Goal: Task Accomplishment & Management: Use online tool/utility

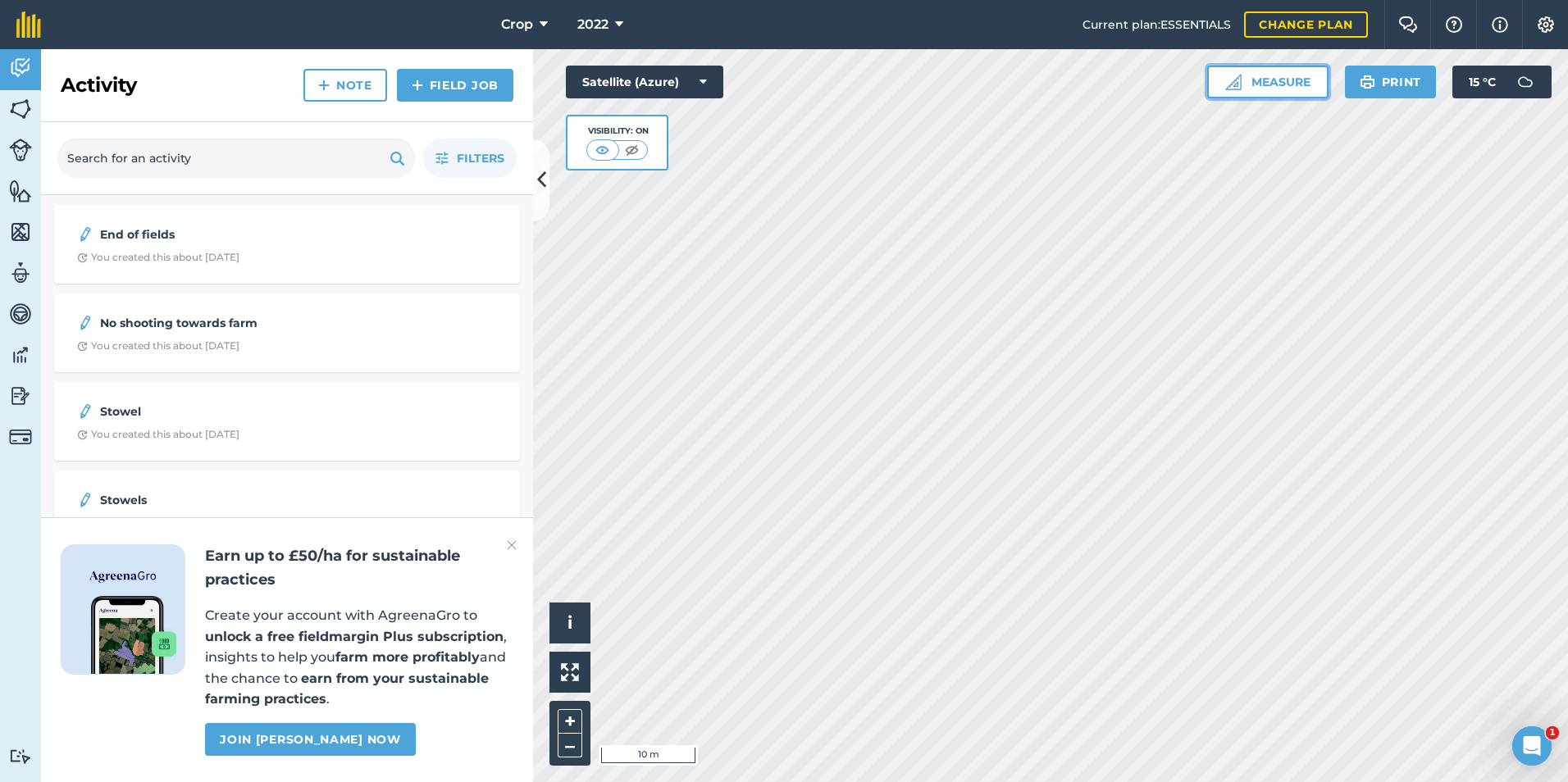
click at [1283, 87] on button "Measure" at bounding box center [1267, 82] width 121 height 33
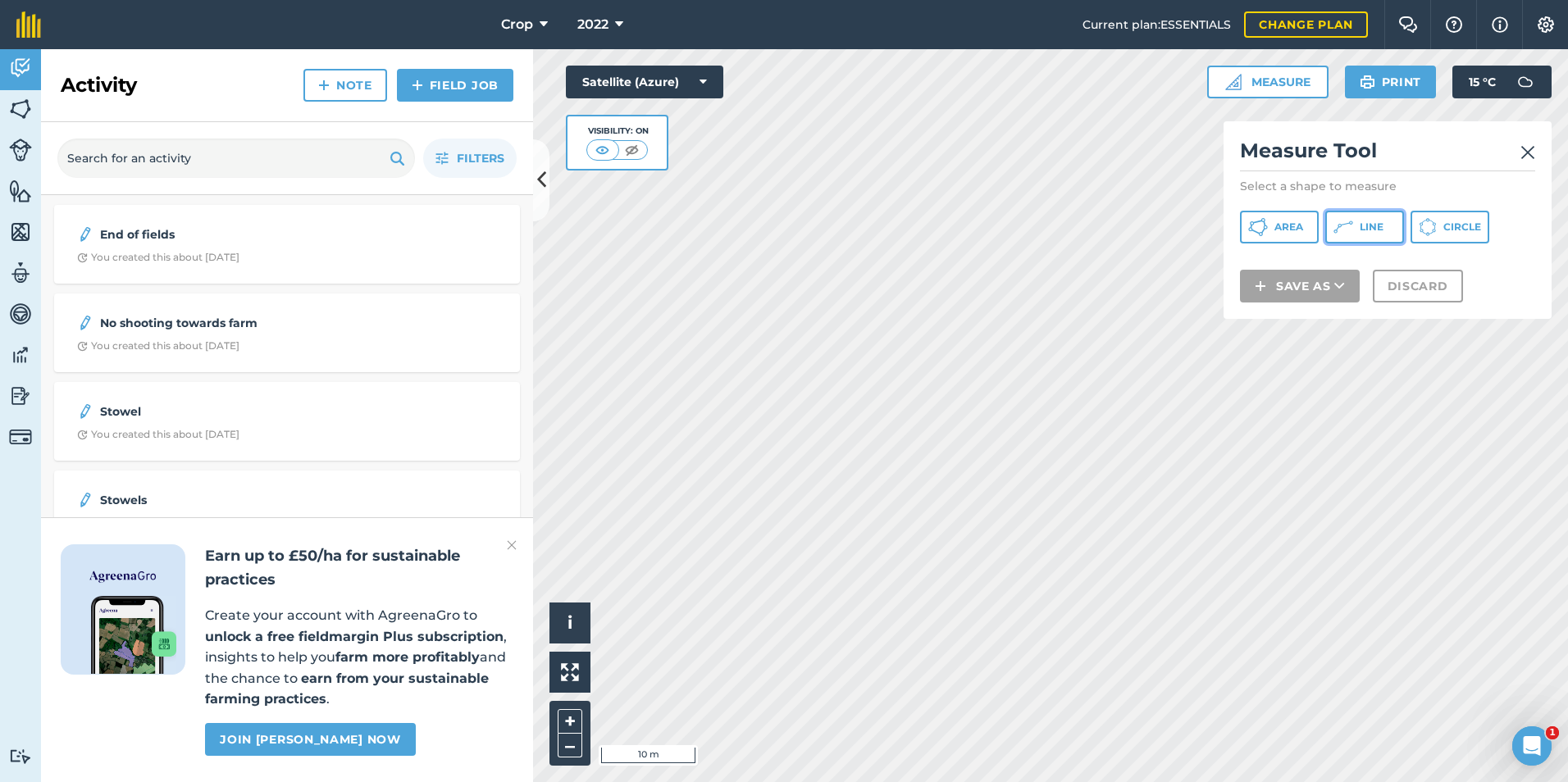
click at [1365, 228] on span "Line" at bounding box center [1371, 227] width 24 height 13
click at [1526, 153] on img at bounding box center [1527, 153] width 15 height 20
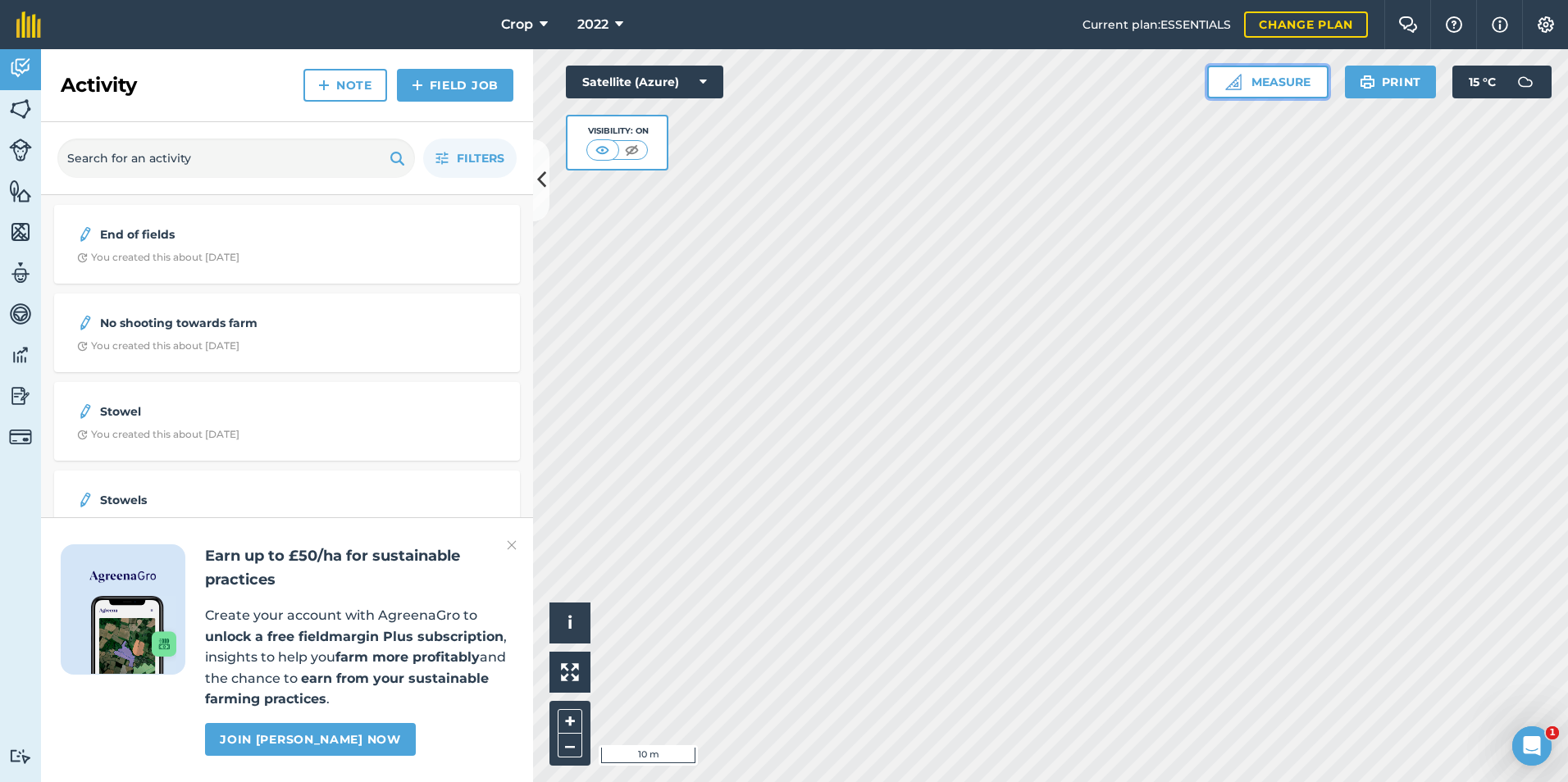
click at [1235, 82] on img at bounding box center [1232, 82] width 17 height 17
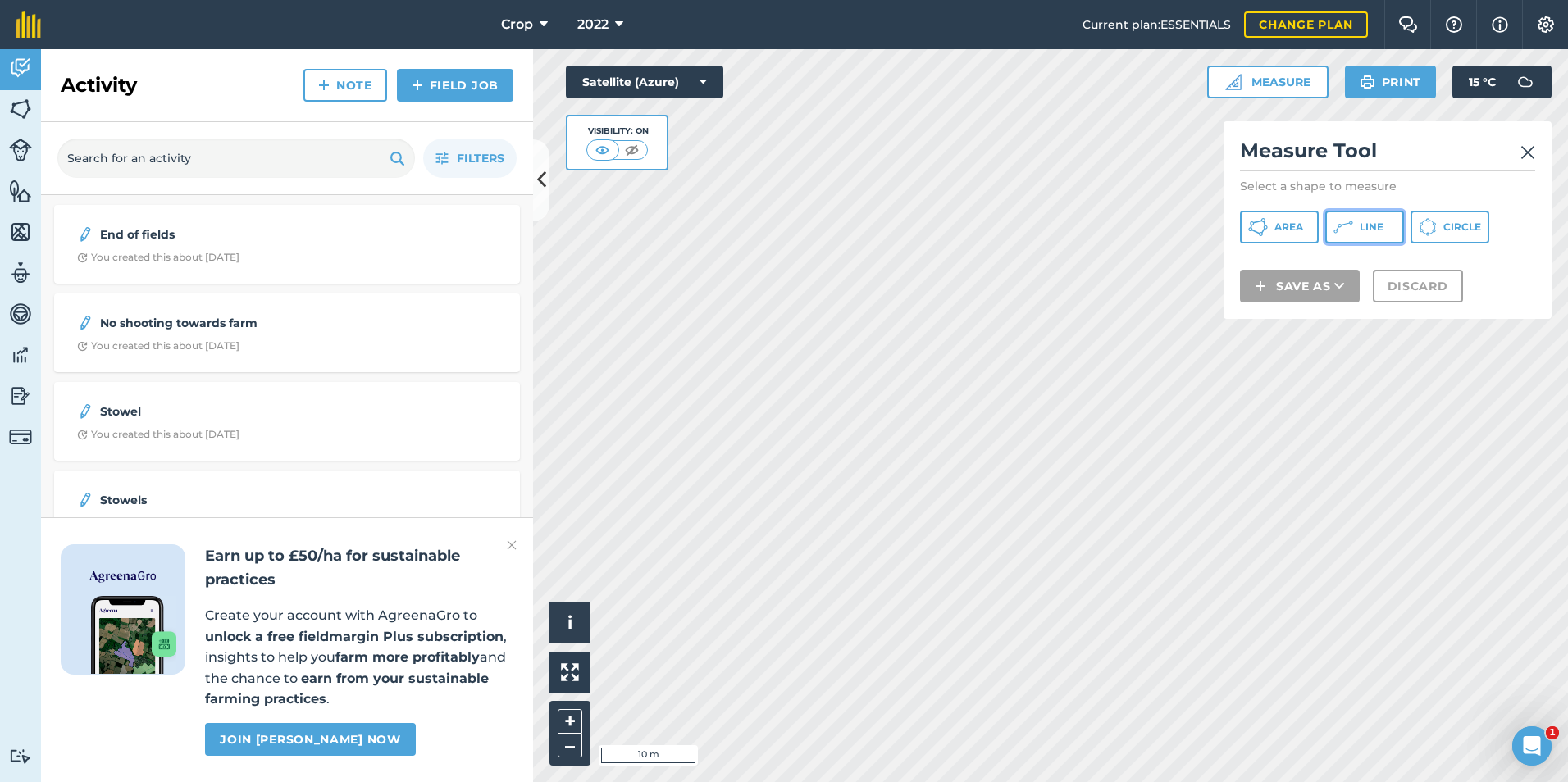
click at [1368, 226] on span "Line" at bounding box center [1371, 227] width 24 height 13
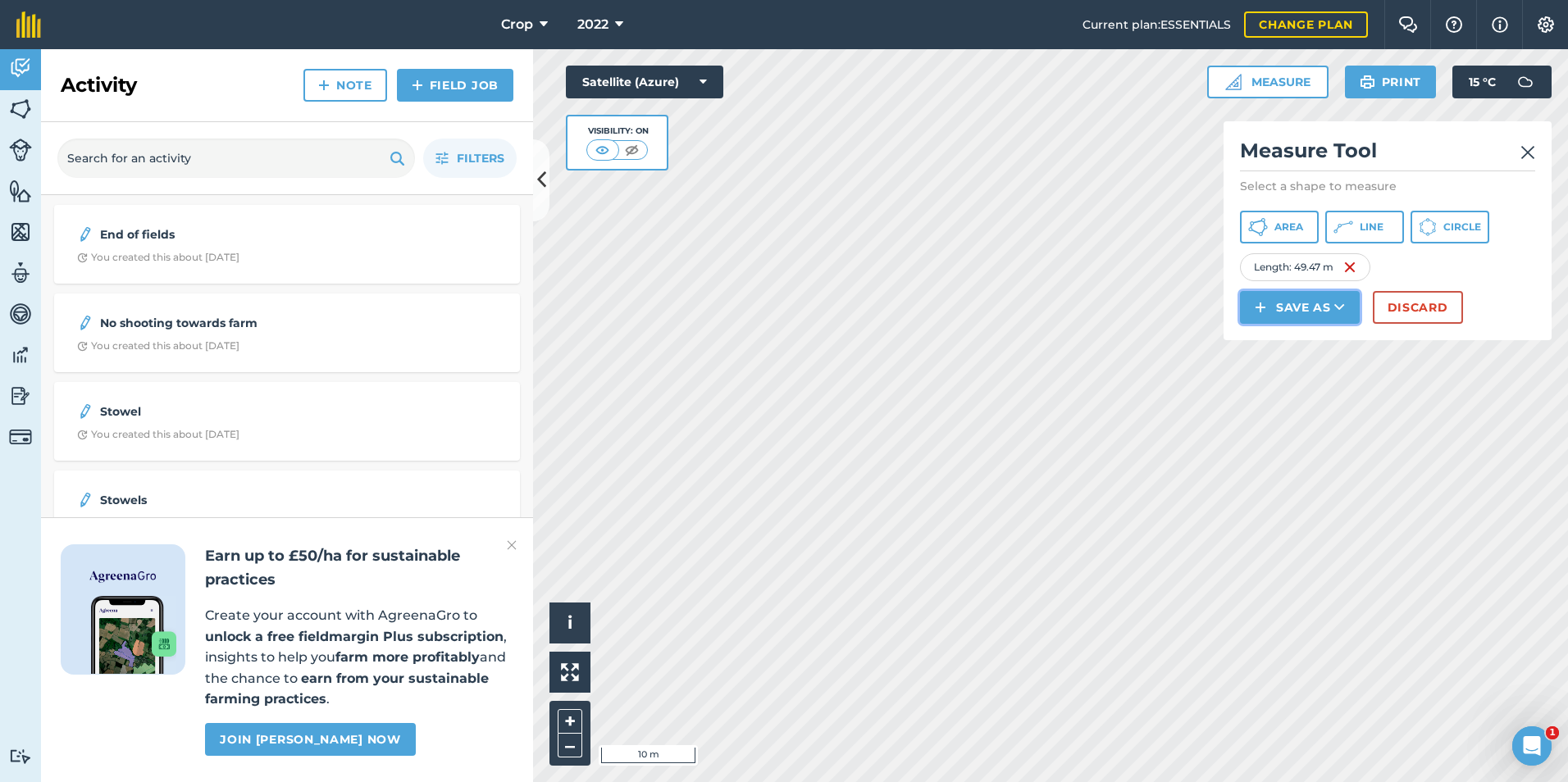
click at [1343, 303] on icon at bounding box center [1339, 307] width 10 height 17
click at [1318, 386] on link "Feature" at bounding box center [1300, 381] width 115 height 36
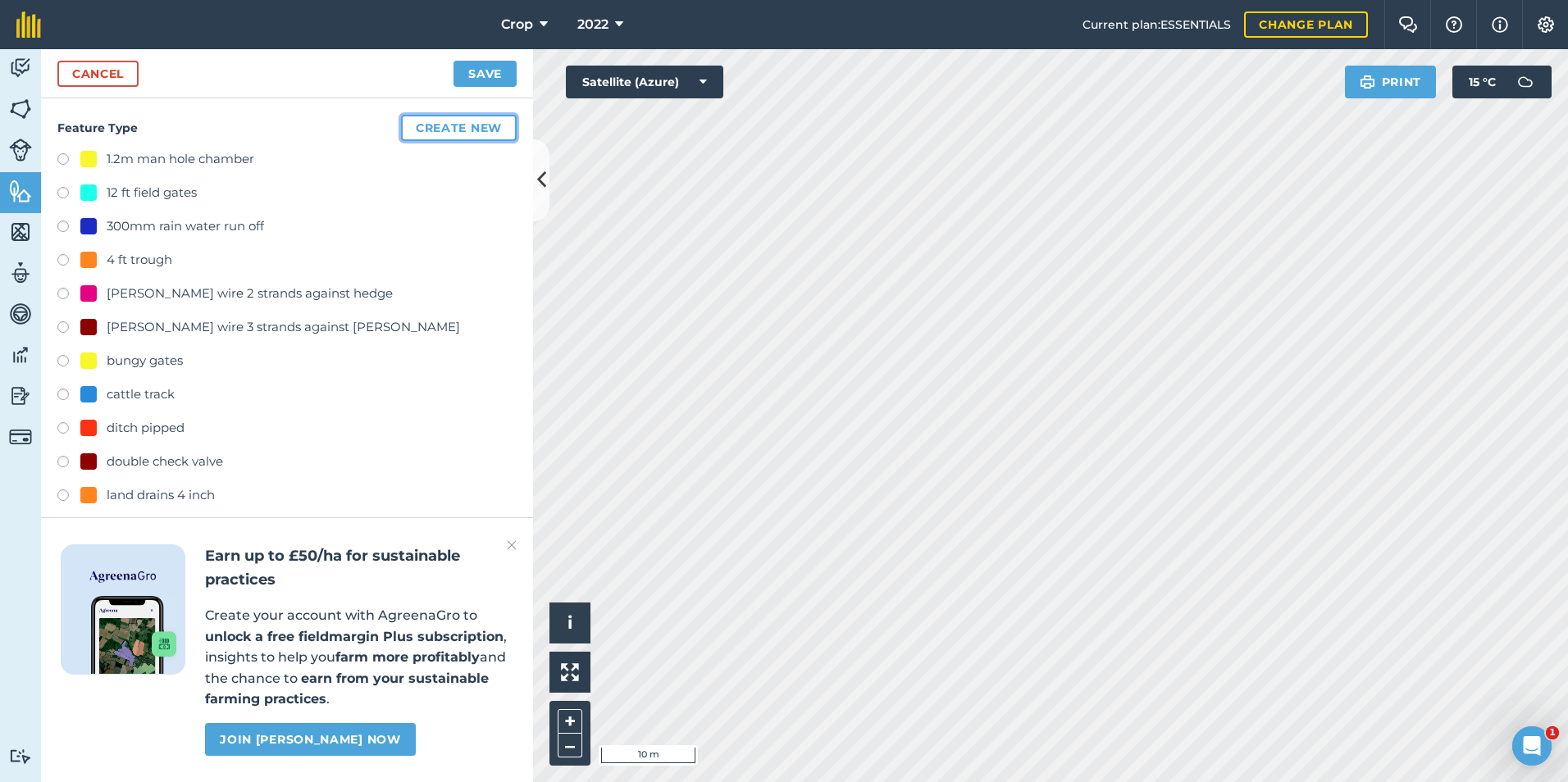
click at [428, 125] on button "Create new" at bounding box center [458, 128] width 116 height 26
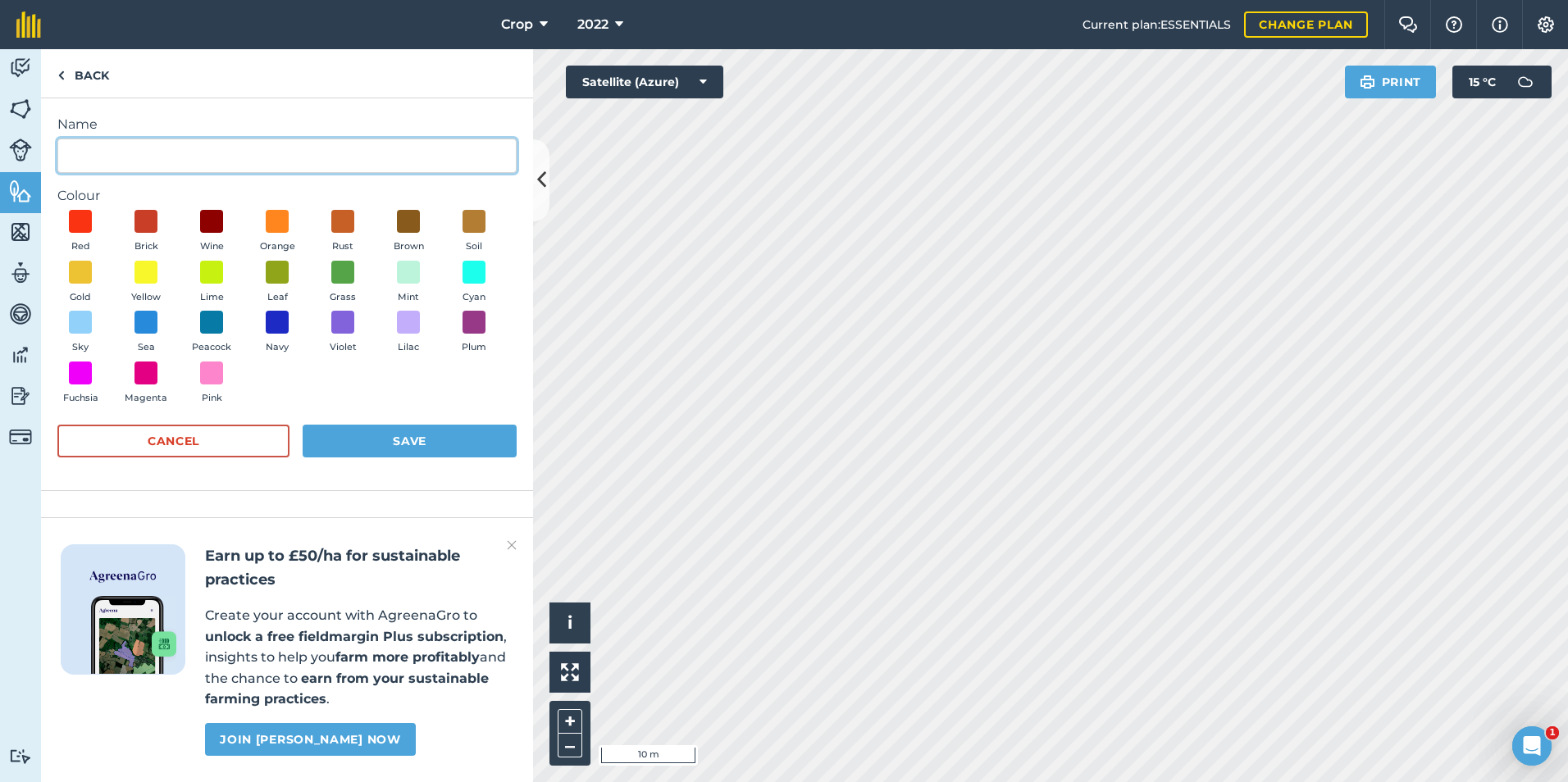
click at [115, 158] on input "Name" at bounding box center [287, 156] width 459 height 35
type input "post and rail fencing"
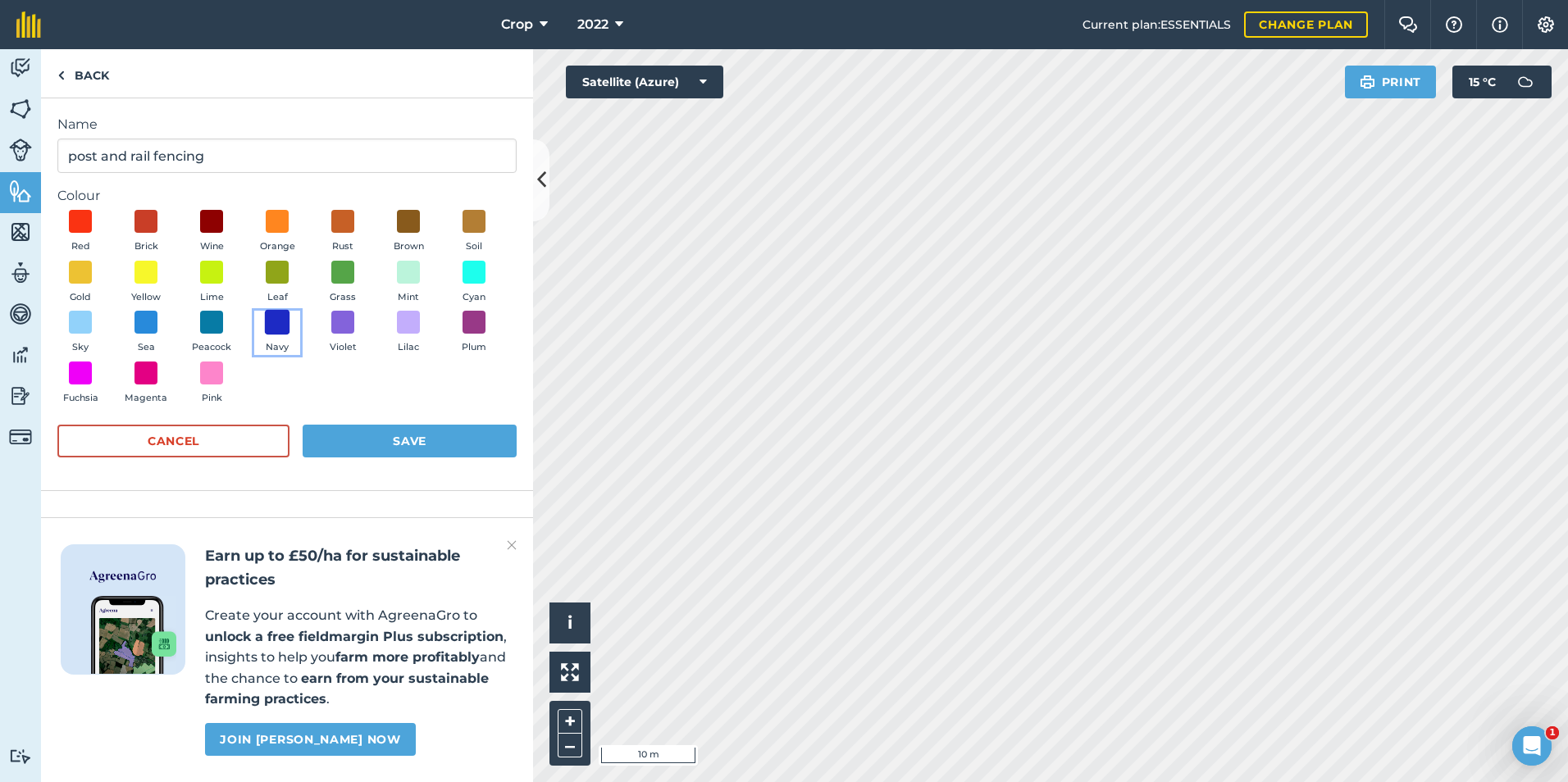
click at [284, 319] on span at bounding box center [277, 323] width 25 height 25
click at [404, 440] on button "Save" at bounding box center [410, 441] width 214 height 33
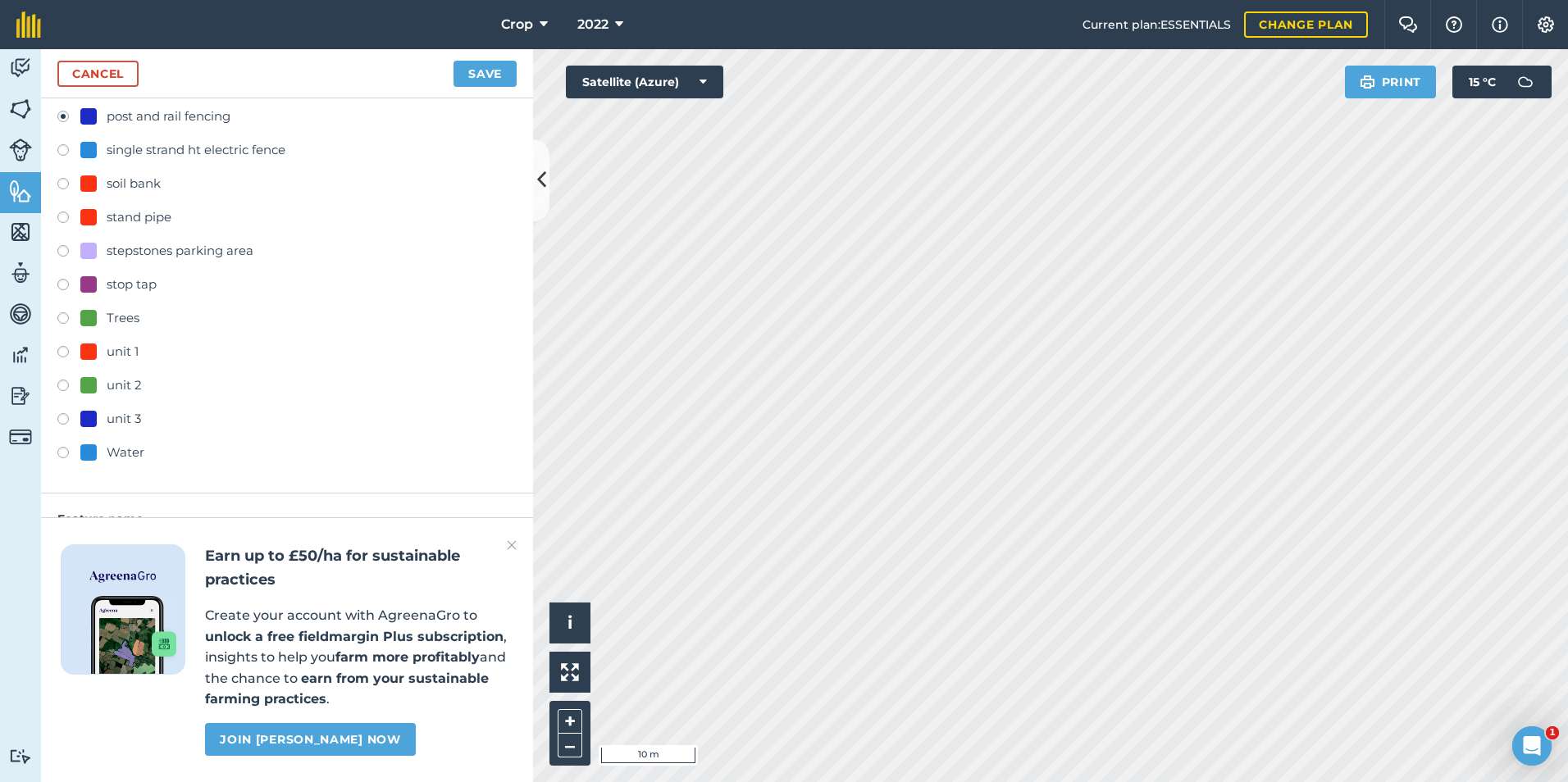
scroll to position [449, 0]
click at [492, 77] on button "Save" at bounding box center [485, 74] width 63 height 26
click at [494, 72] on button "Save" at bounding box center [485, 74] width 63 height 26
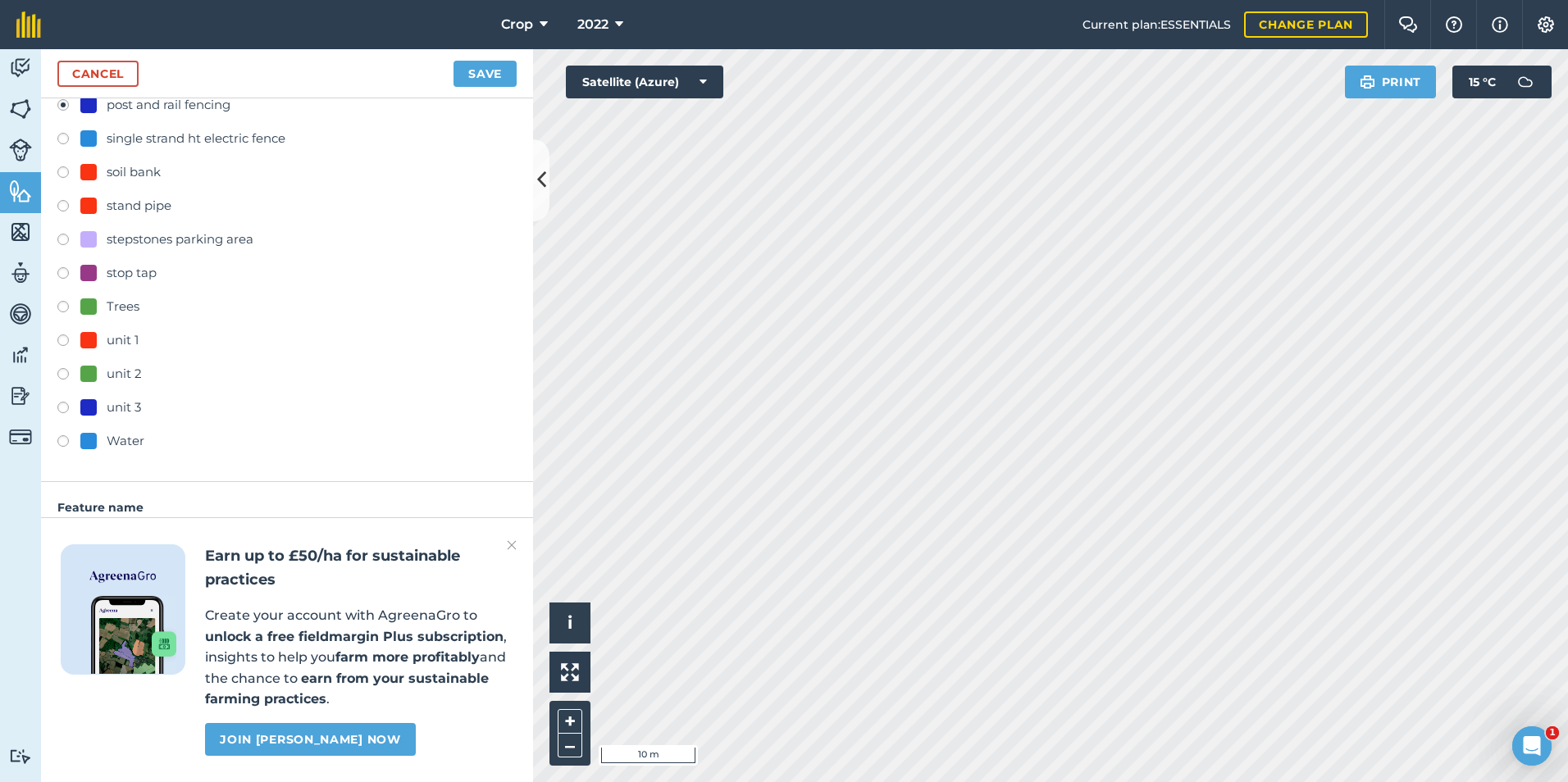
scroll to position [468, 0]
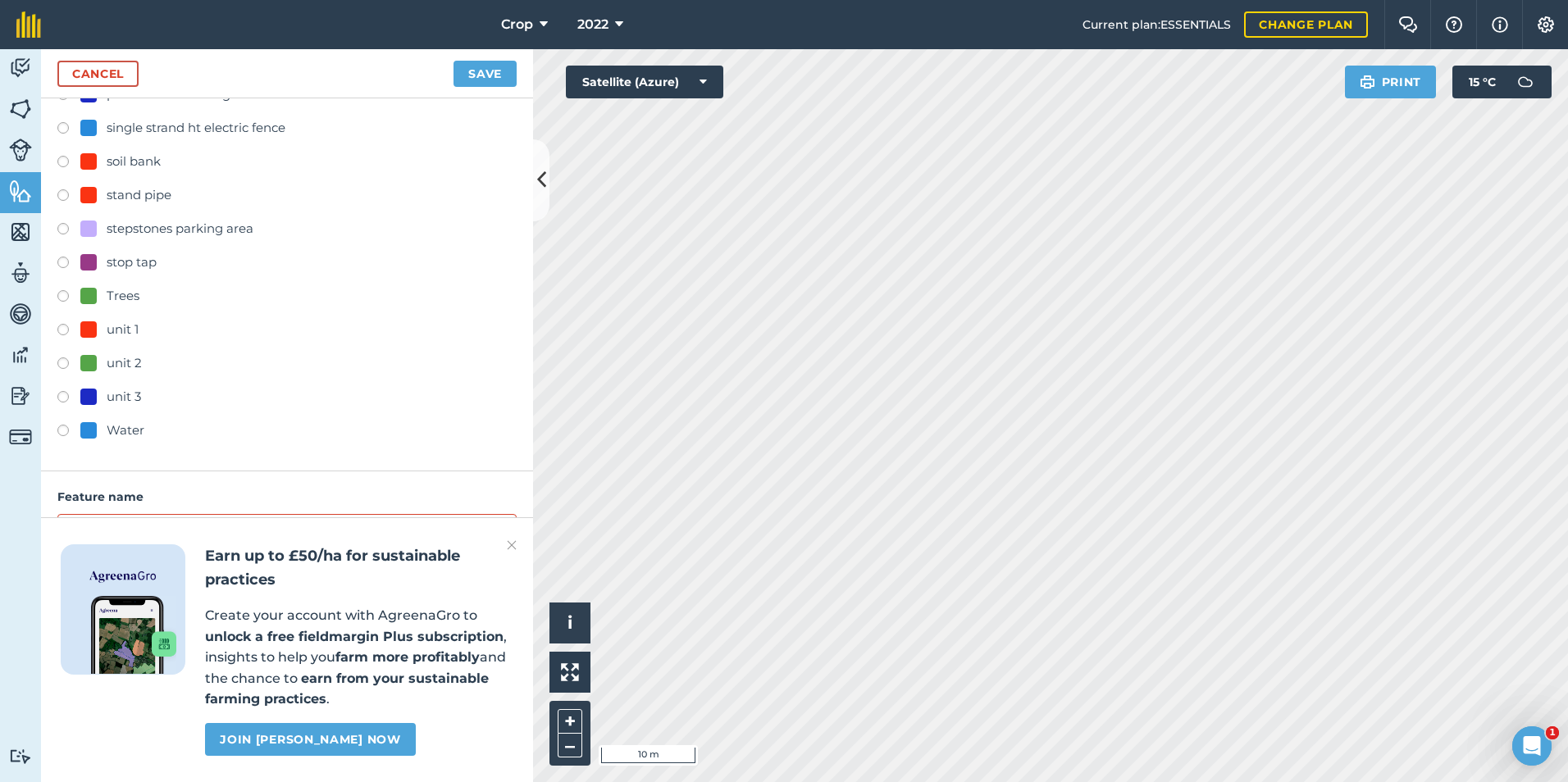
click at [507, 544] on img at bounding box center [511, 545] width 10 height 20
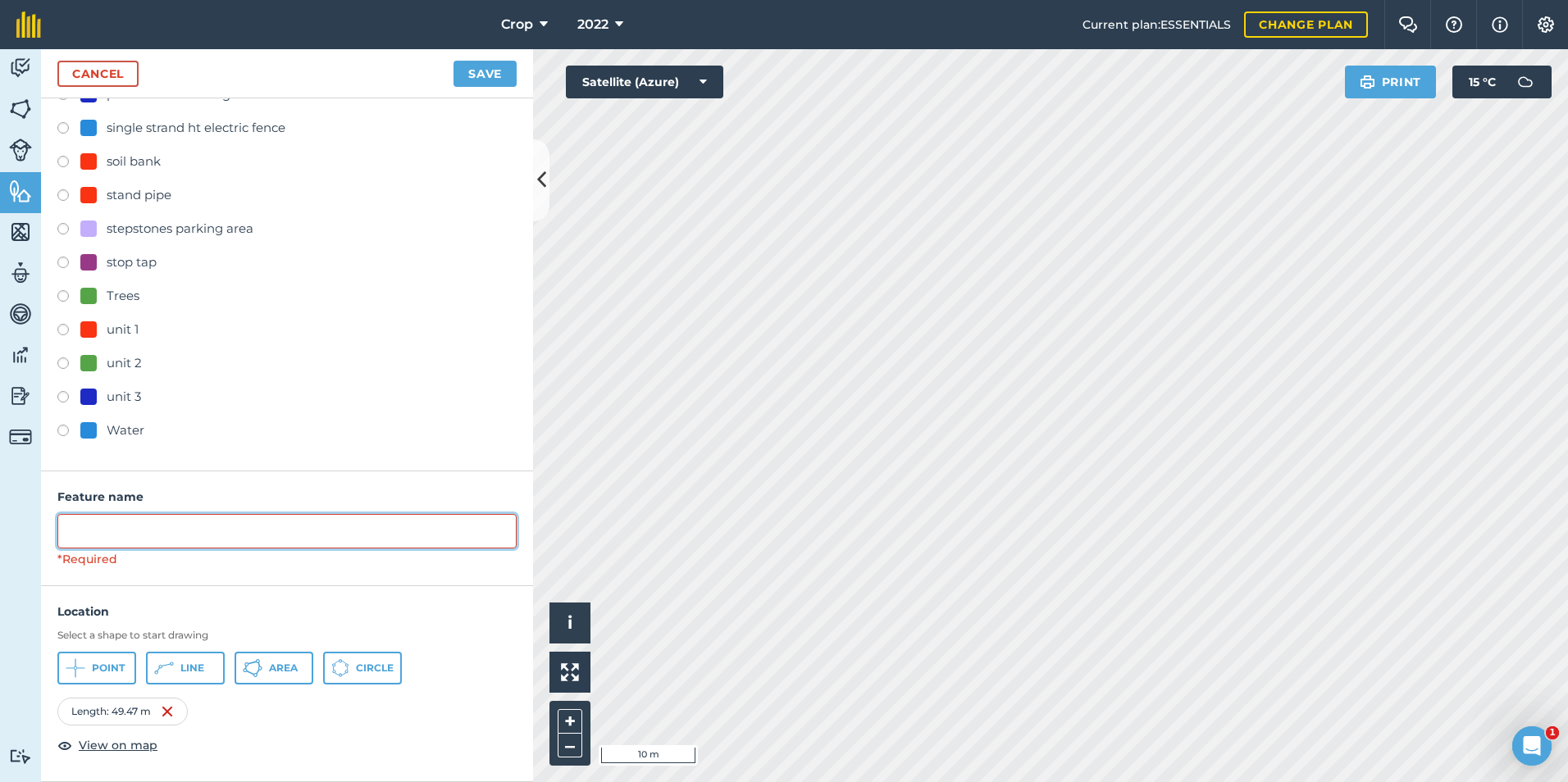
click at [207, 535] on input "text" at bounding box center [287, 532] width 459 height 35
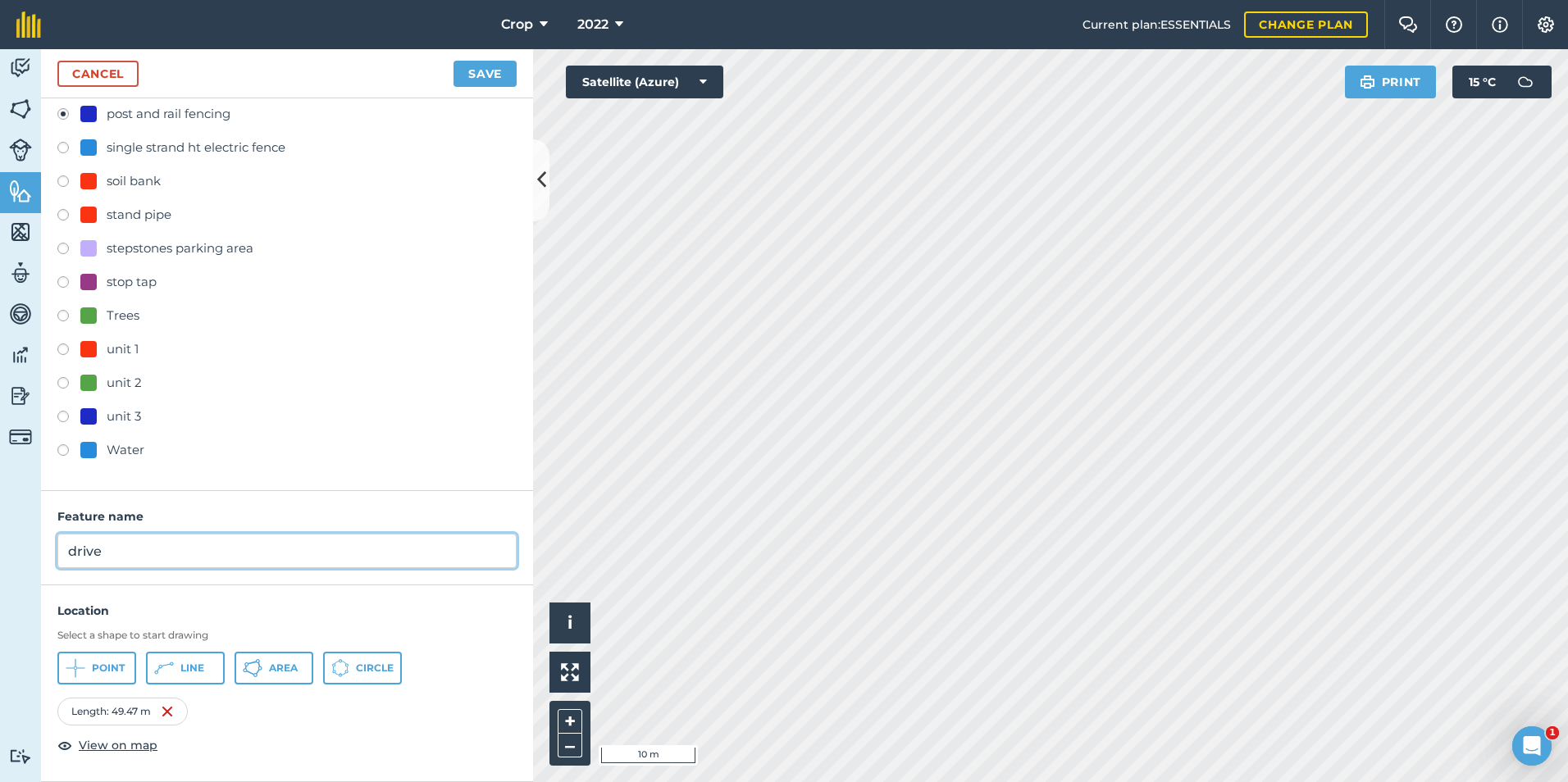
type input "drive"
click at [480, 73] on button "Save" at bounding box center [485, 74] width 63 height 26
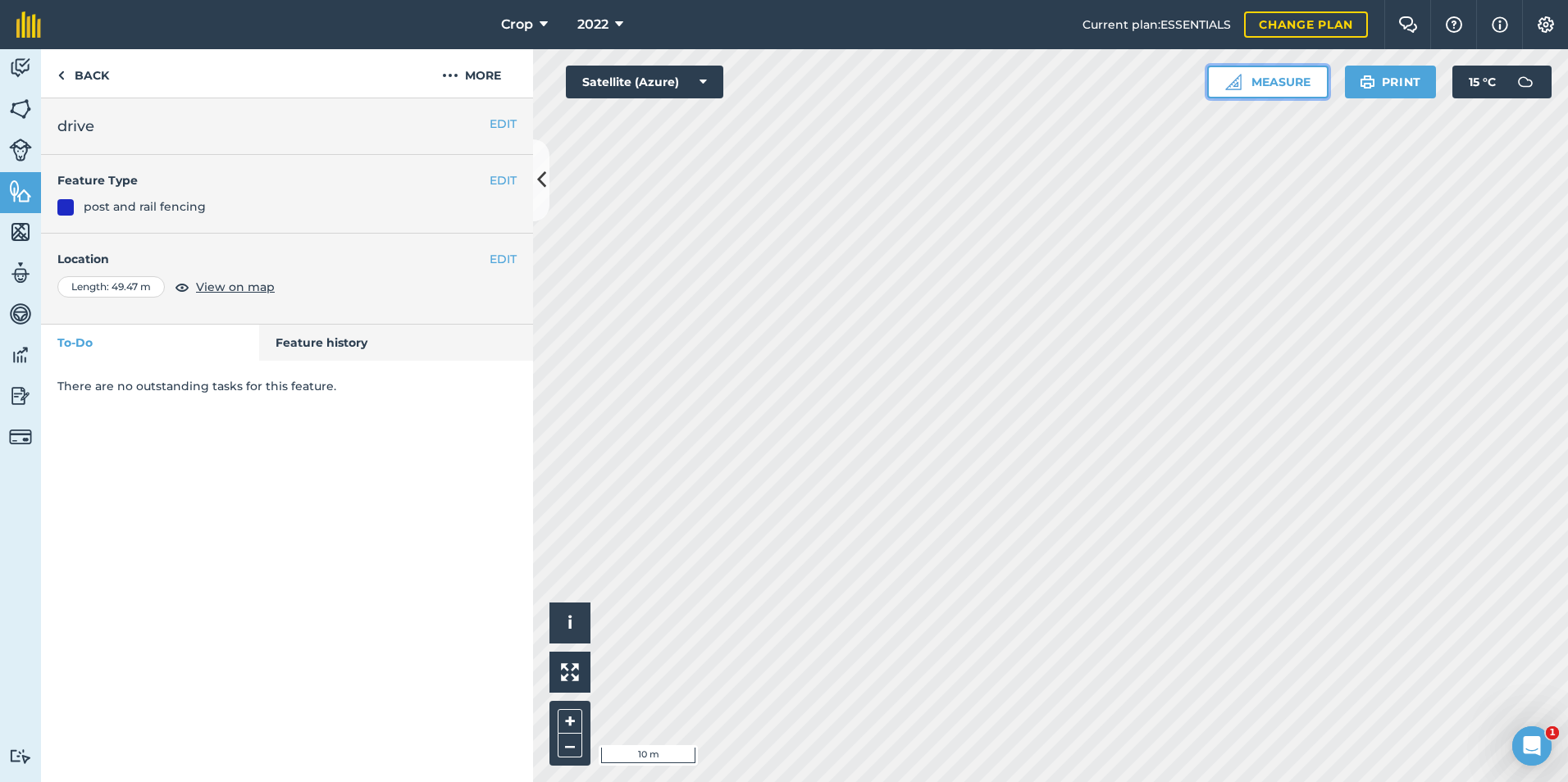
click at [1270, 86] on button "Measure" at bounding box center [1267, 82] width 121 height 33
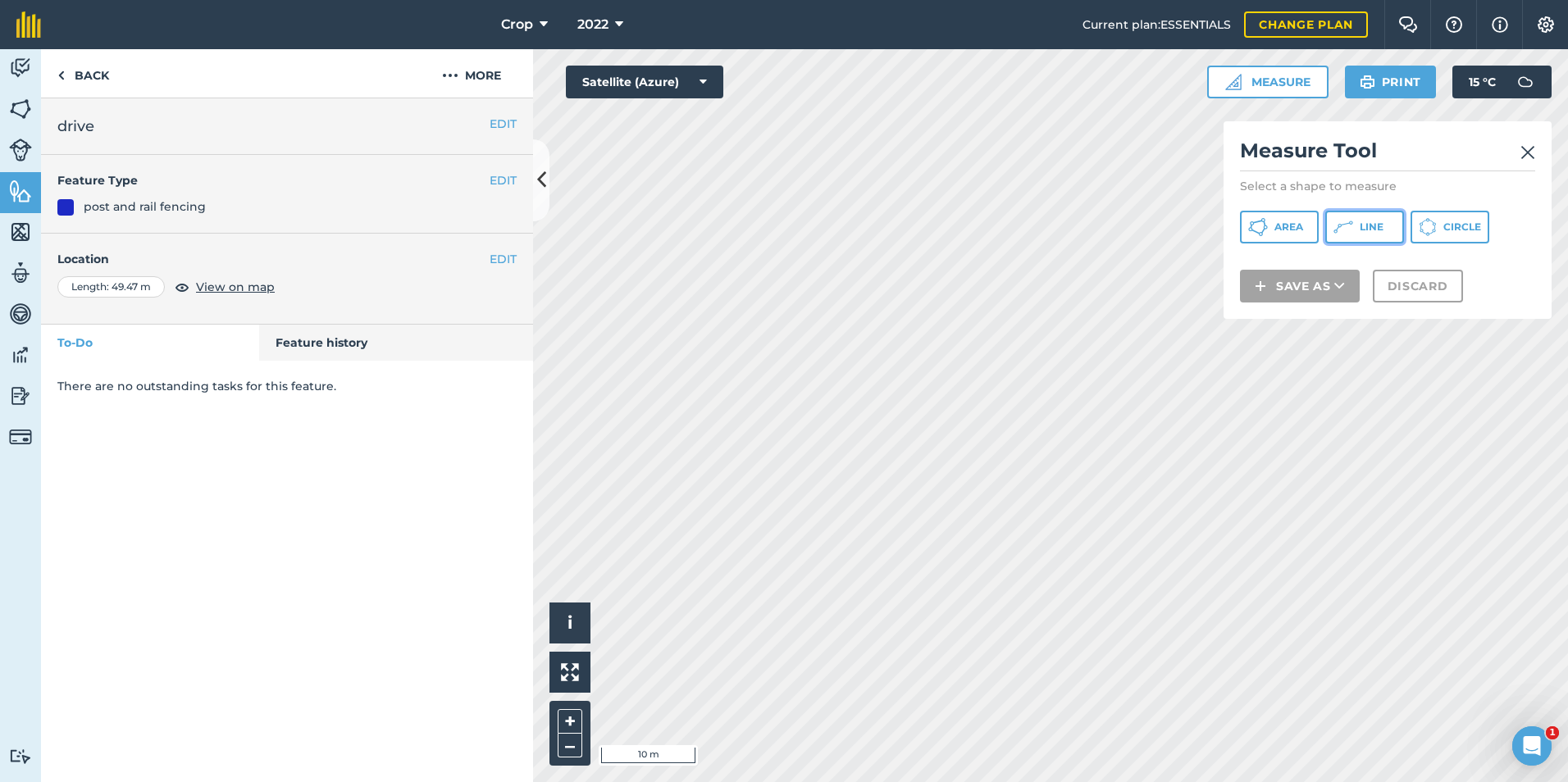
click at [1375, 235] on button "Line" at bounding box center [1364, 228] width 78 height 33
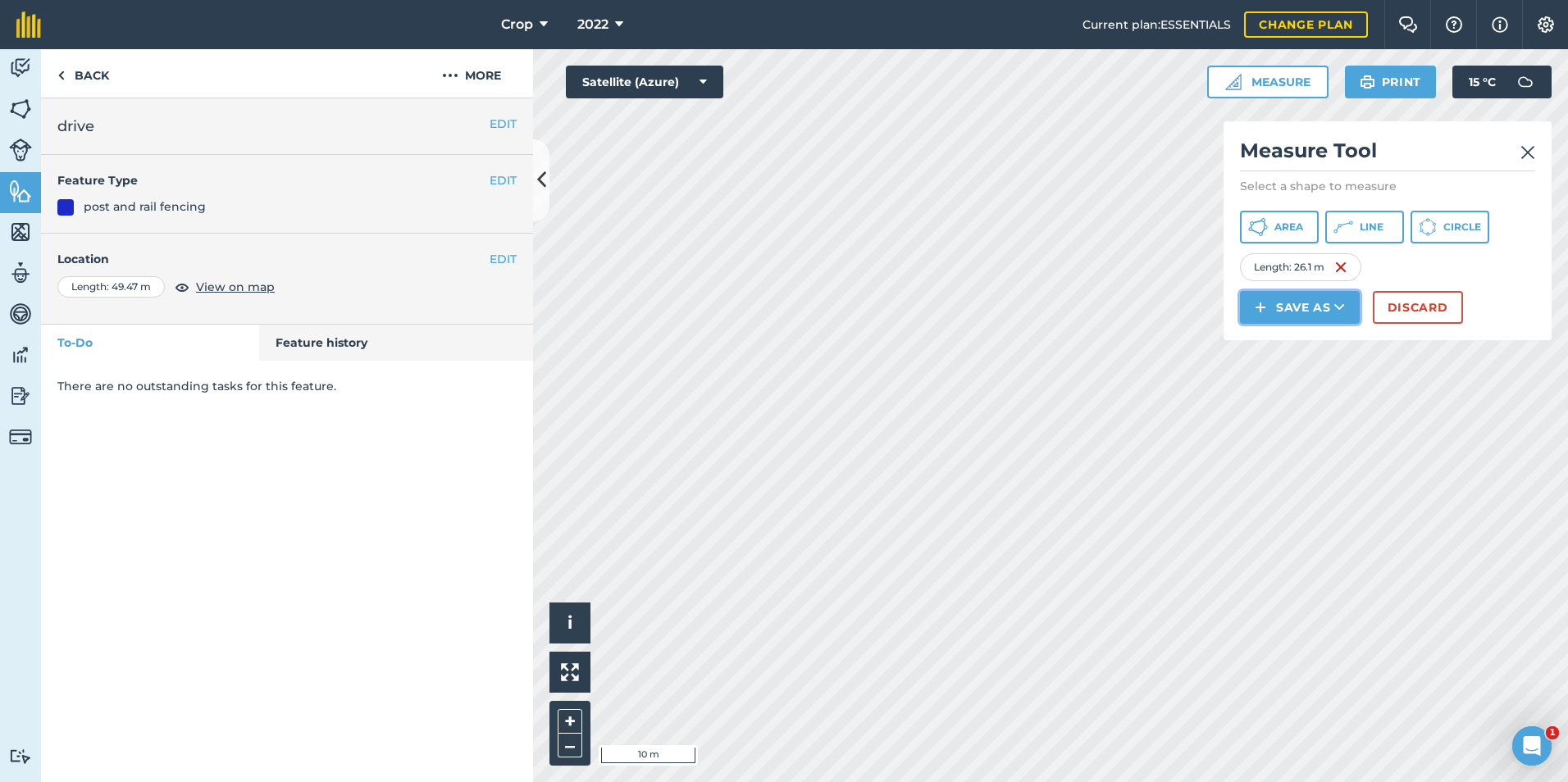
click at [1324, 313] on button "Save as" at bounding box center [1299, 308] width 119 height 33
click at [1308, 380] on link "Feature" at bounding box center [1300, 381] width 115 height 36
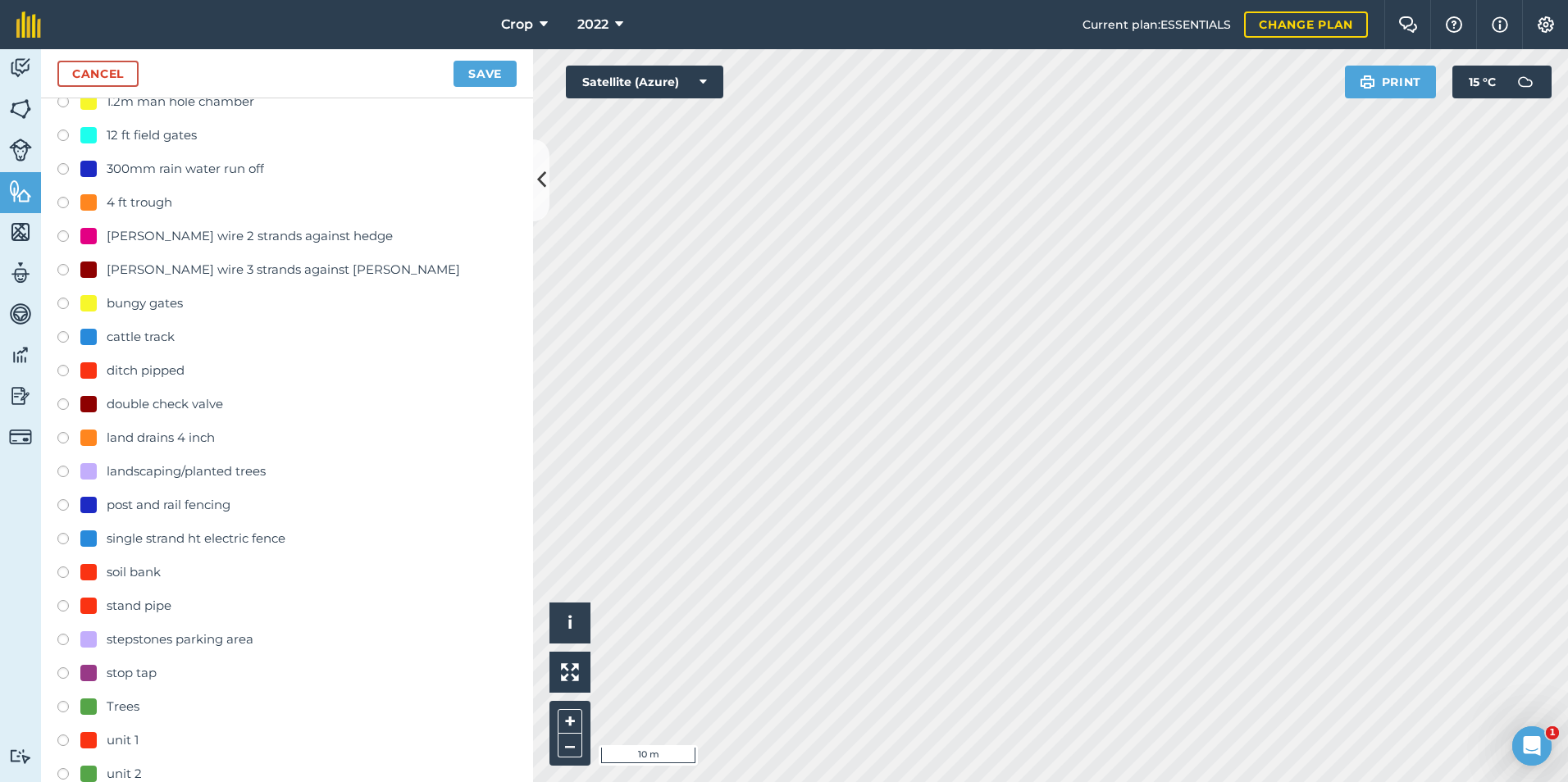
scroll to position [82, 0]
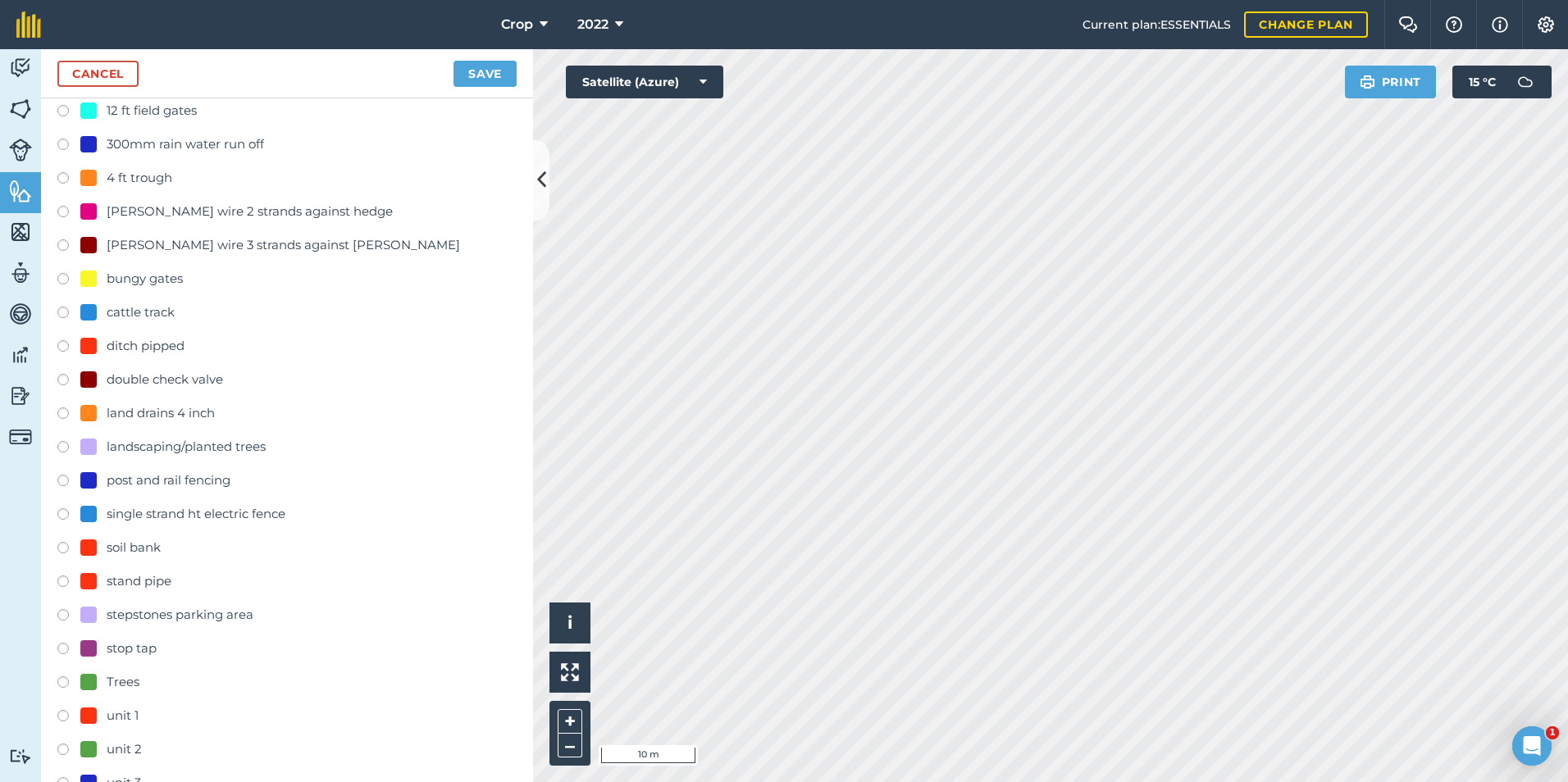
click at [70, 476] on label at bounding box center [69, 483] width 23 height 17
radio input "true"
type input "post and rail fencing"
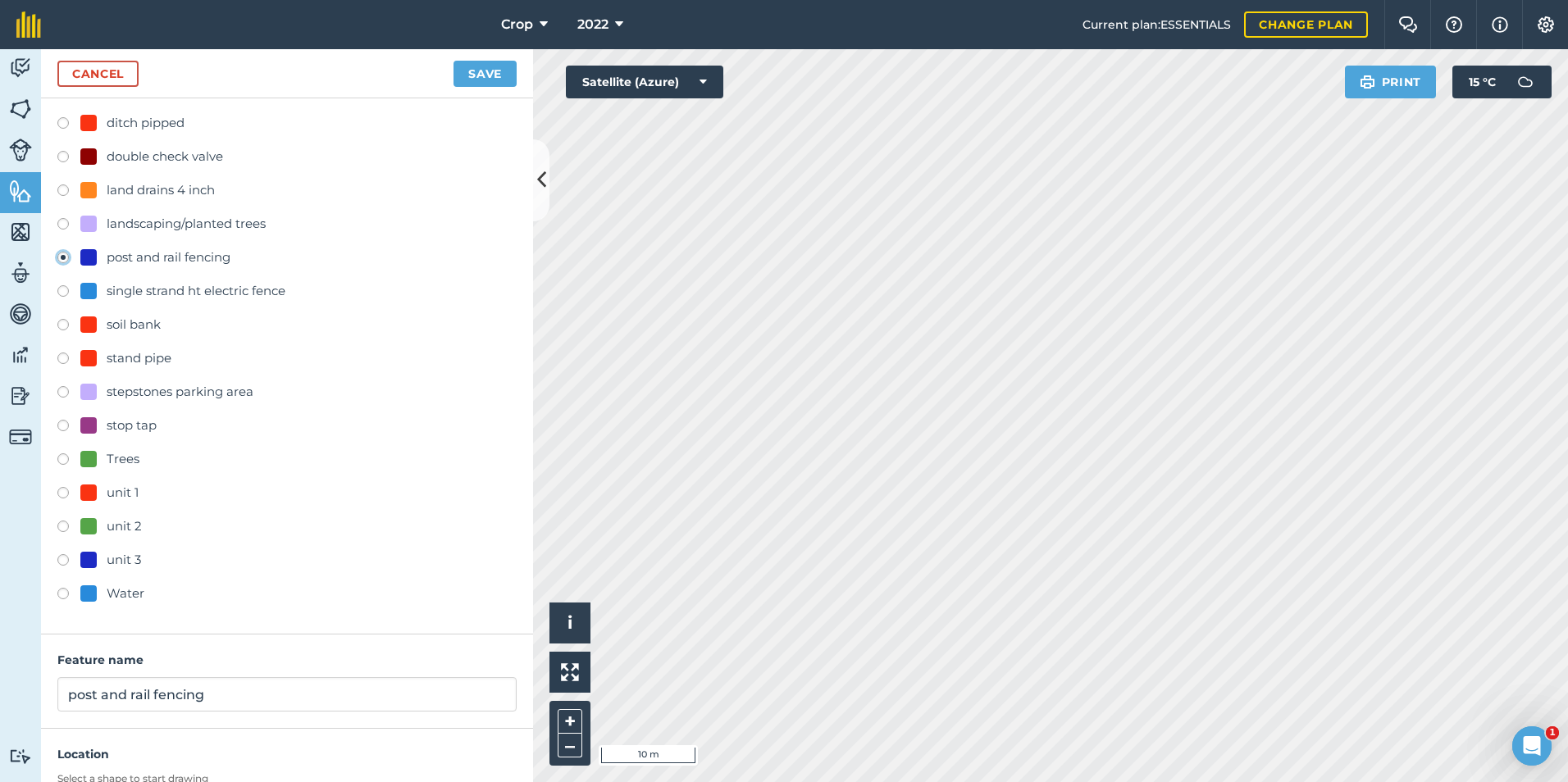
scroll to position [449, 0]
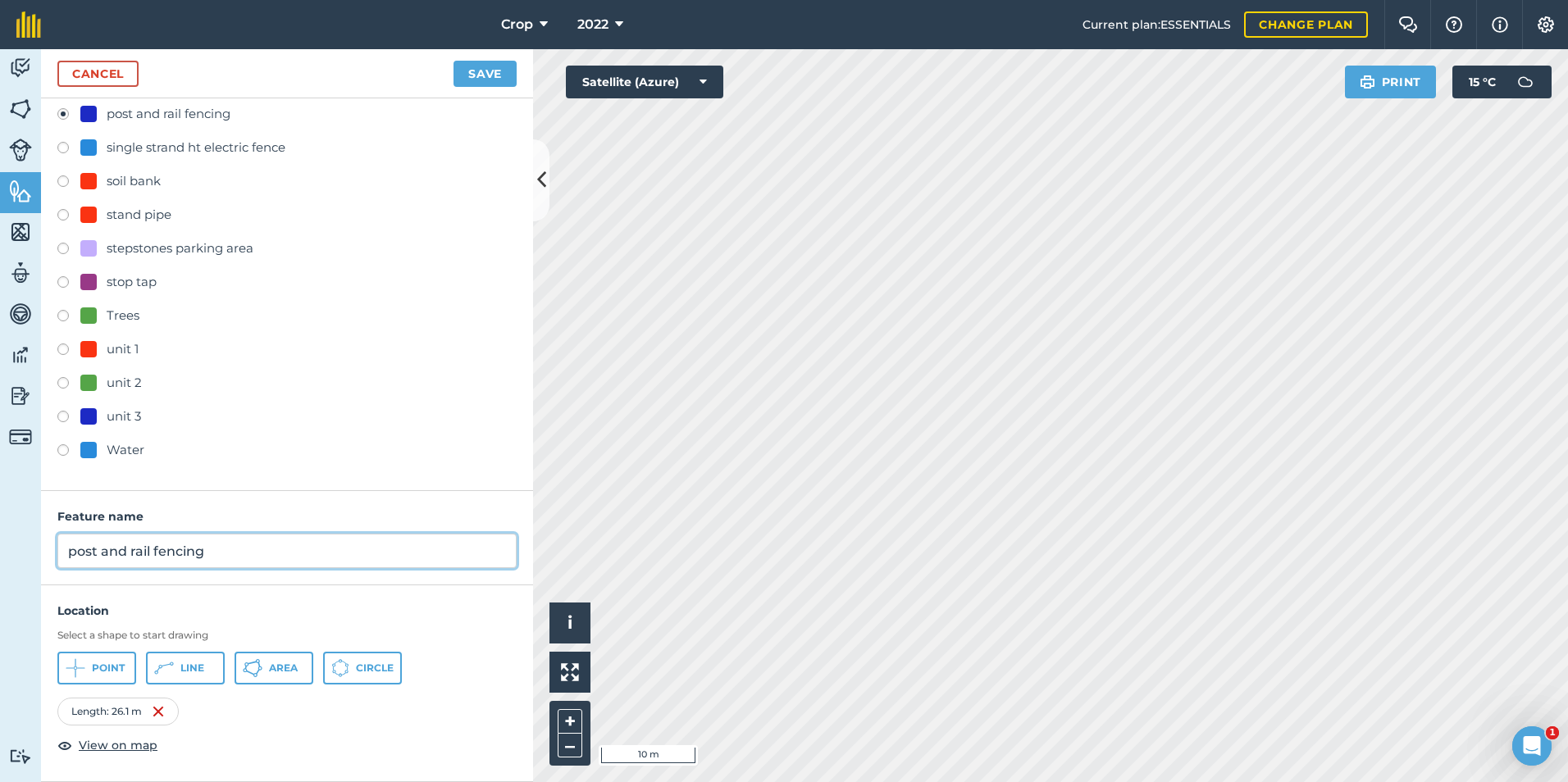
drag, startPoint x: 175, startPoint y: 547, endPoint x: 44, endPoint y: 546, distance: 131.0
click at [45, 546] on div "Feature name post and rail fencing" at bounding box center [287, 538] width 492 height 94
type input "petes garden"
click at [479, 66] on button "Save" at bounding box center [485, 74] width 63 height 26
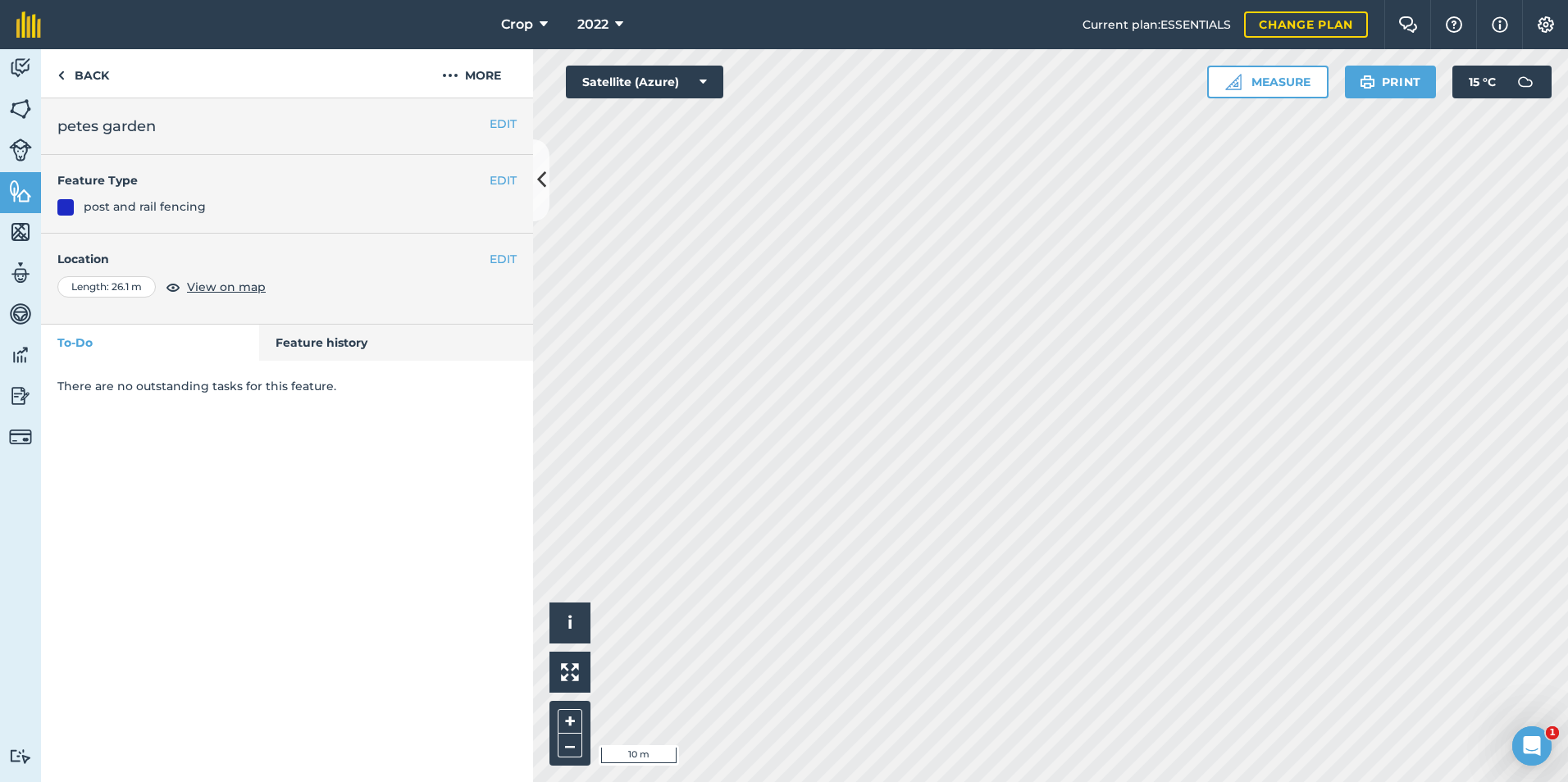
click at [139, 208] on div "post and rail fencing" at bounding box center [145, 207] width 122 height 18
click at [64, 67] on img at bounding box center [61, 75] width 7 height 20
click at [73, 80] on link "Back" at bounding box center [83, 72] width 85 height 48
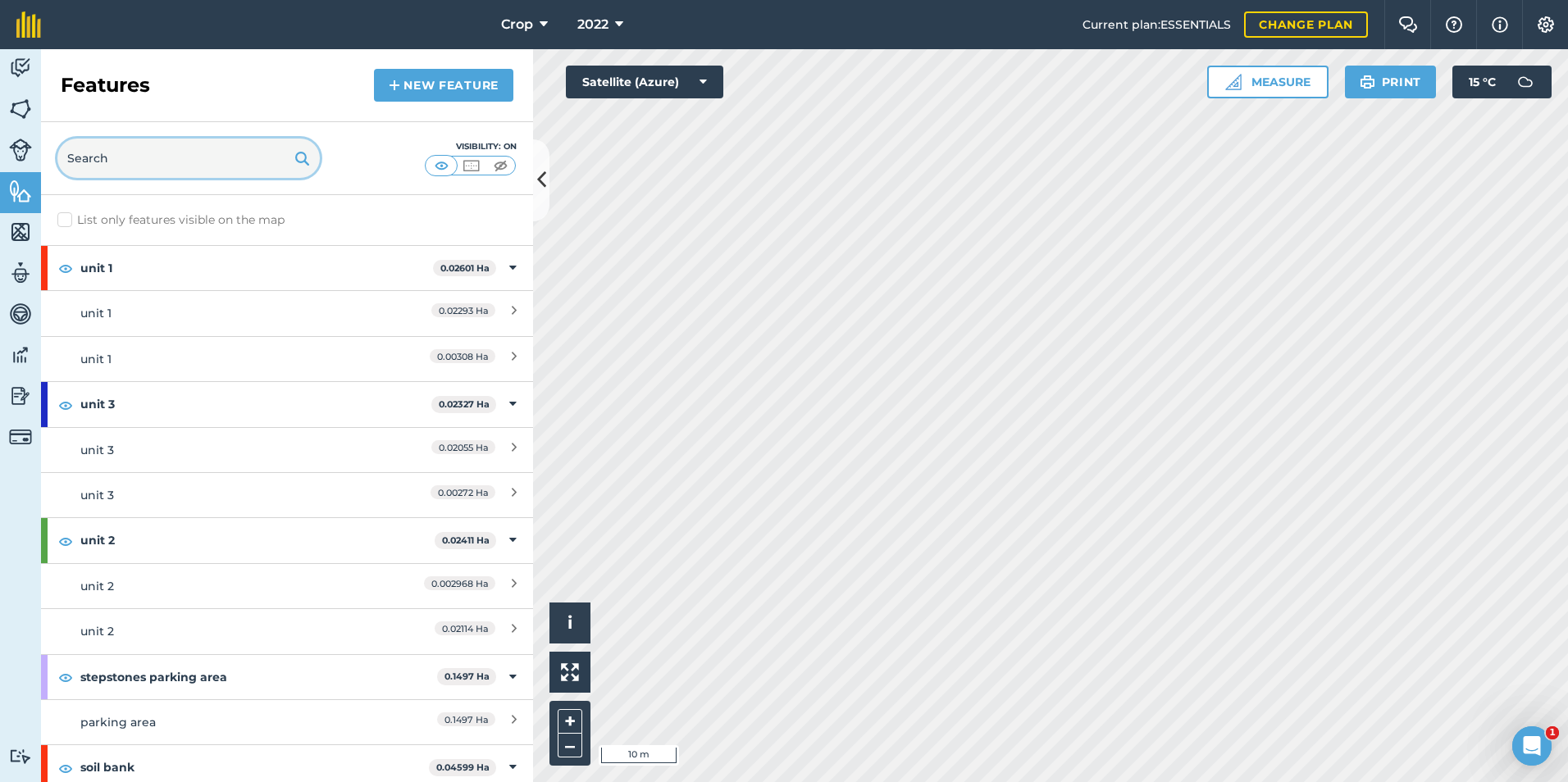
click at [166, 151] on input "text" at bounding box center [188, 158] width 262 height 39
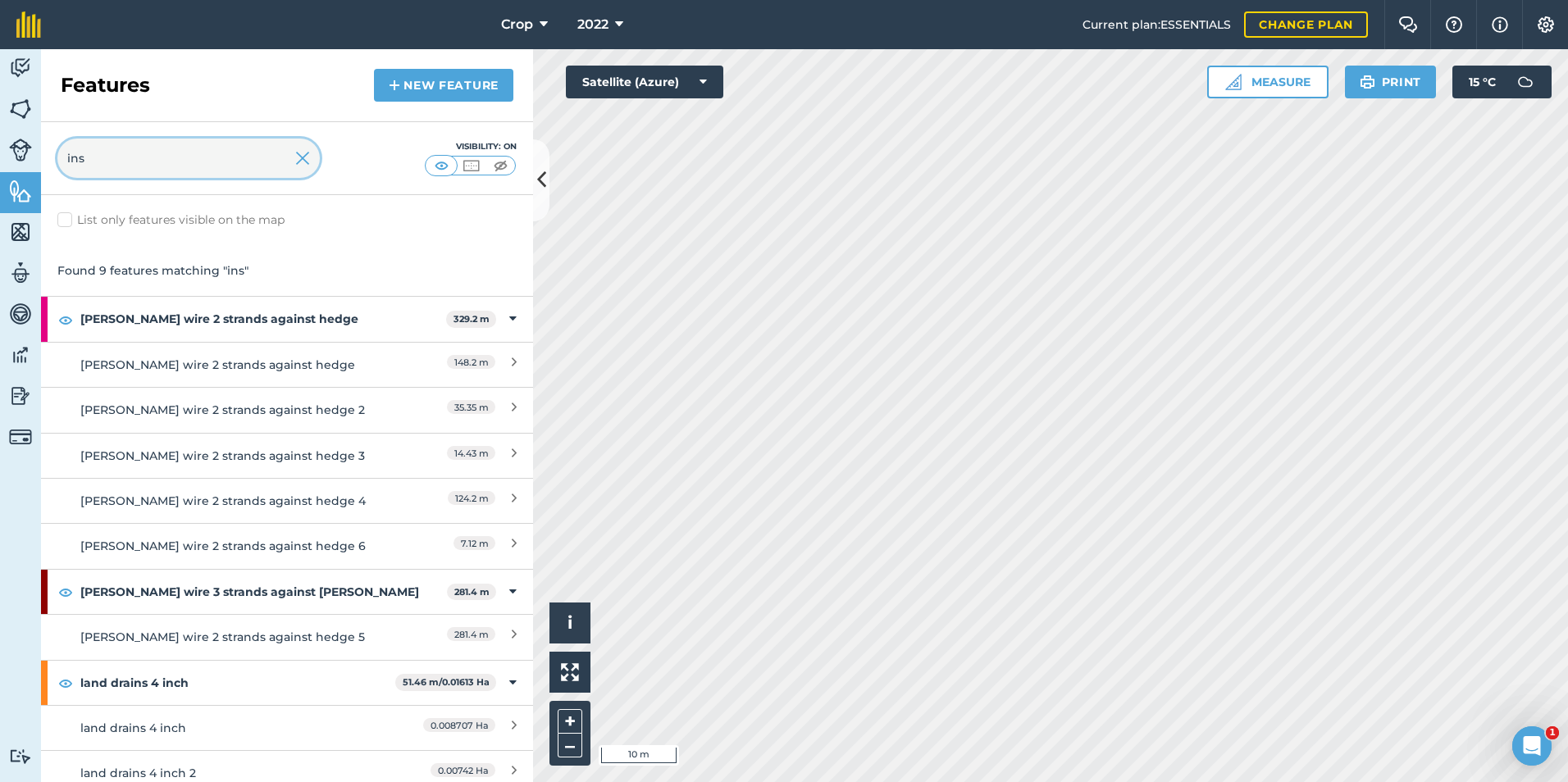
type input "ins"
click at [1301, 87] on button "Measure" at bounding box center [1267, 82] width 121 height 33
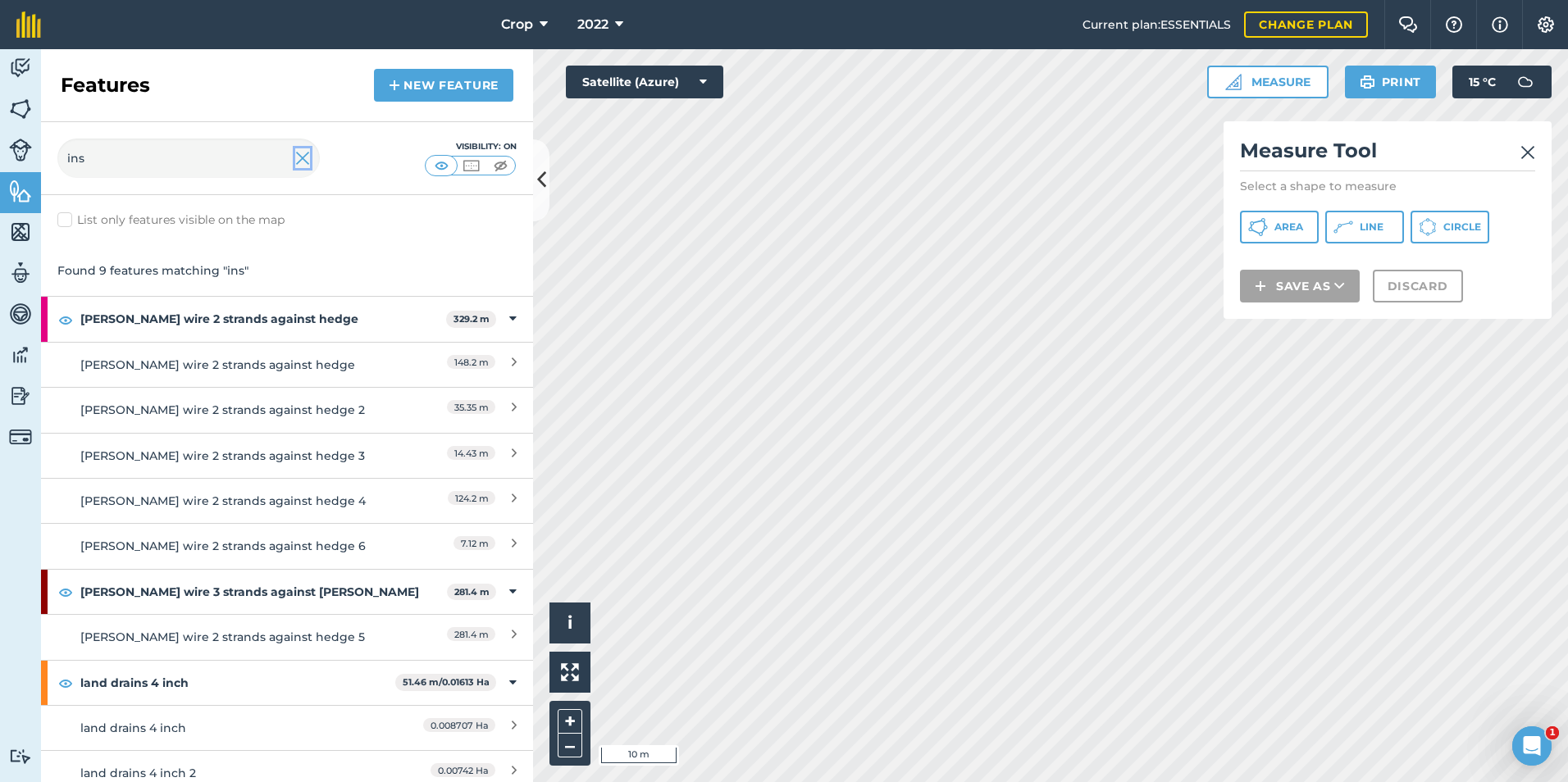
click at [302, 153] on img at bounding box center [302, 158] width 15 height 20
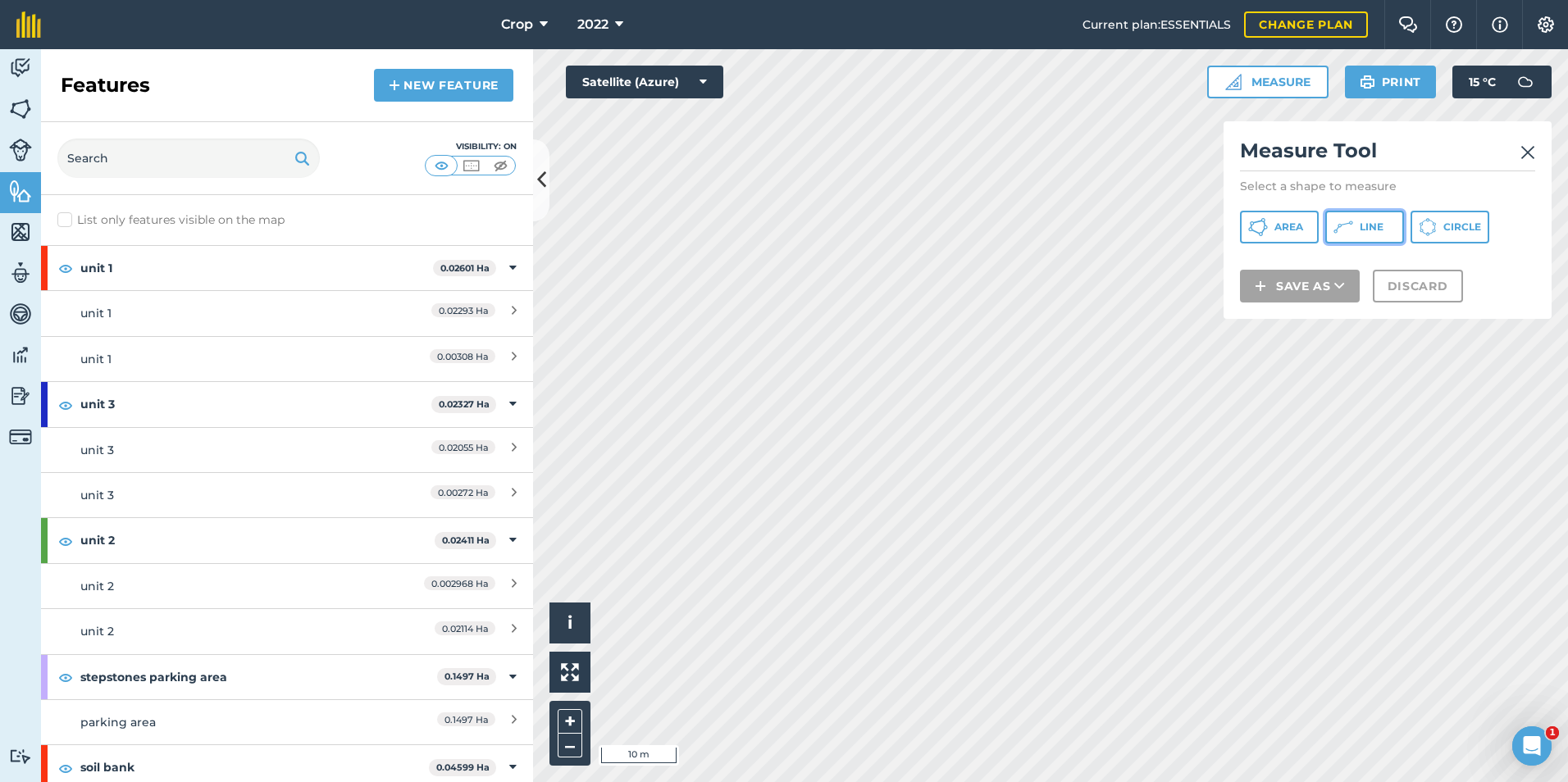
click at [1357, 226] on button "Line" at bounding box center [1364, 228] width 78 height 33
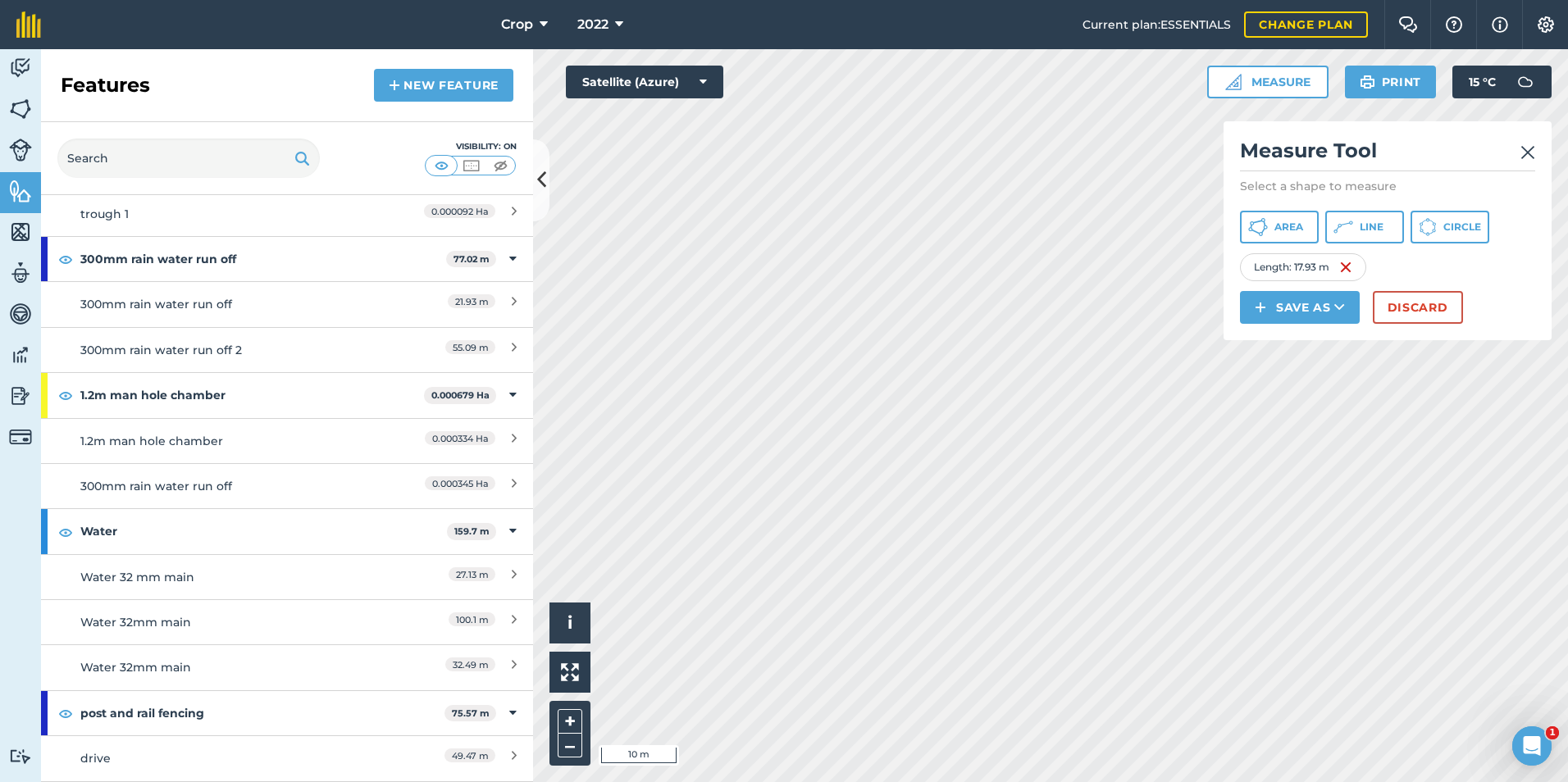
scroll to position [3187, 0]
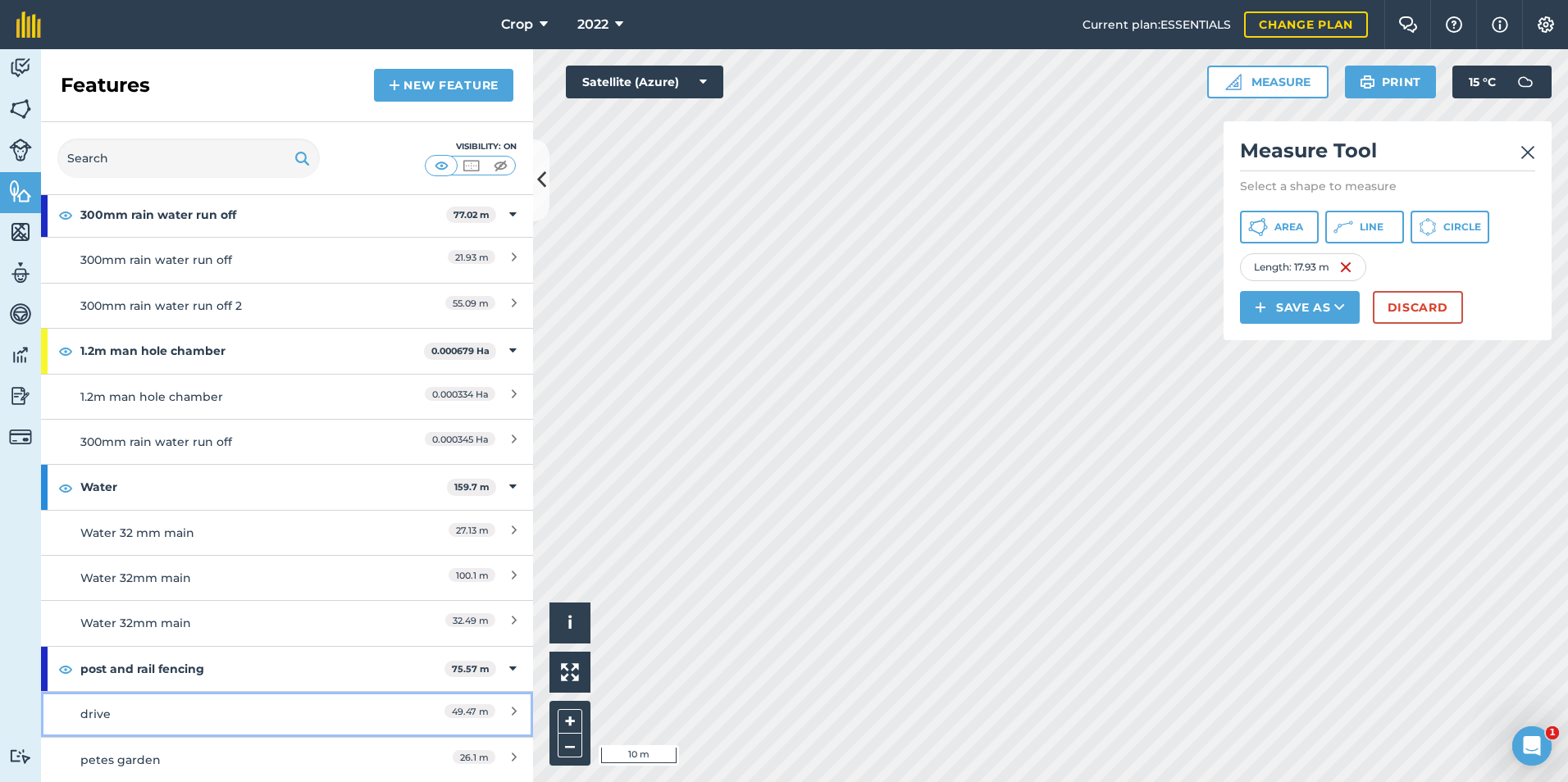
click at [146, 717] on div "drive" at bounding box center [226, 714] width 291 height 18
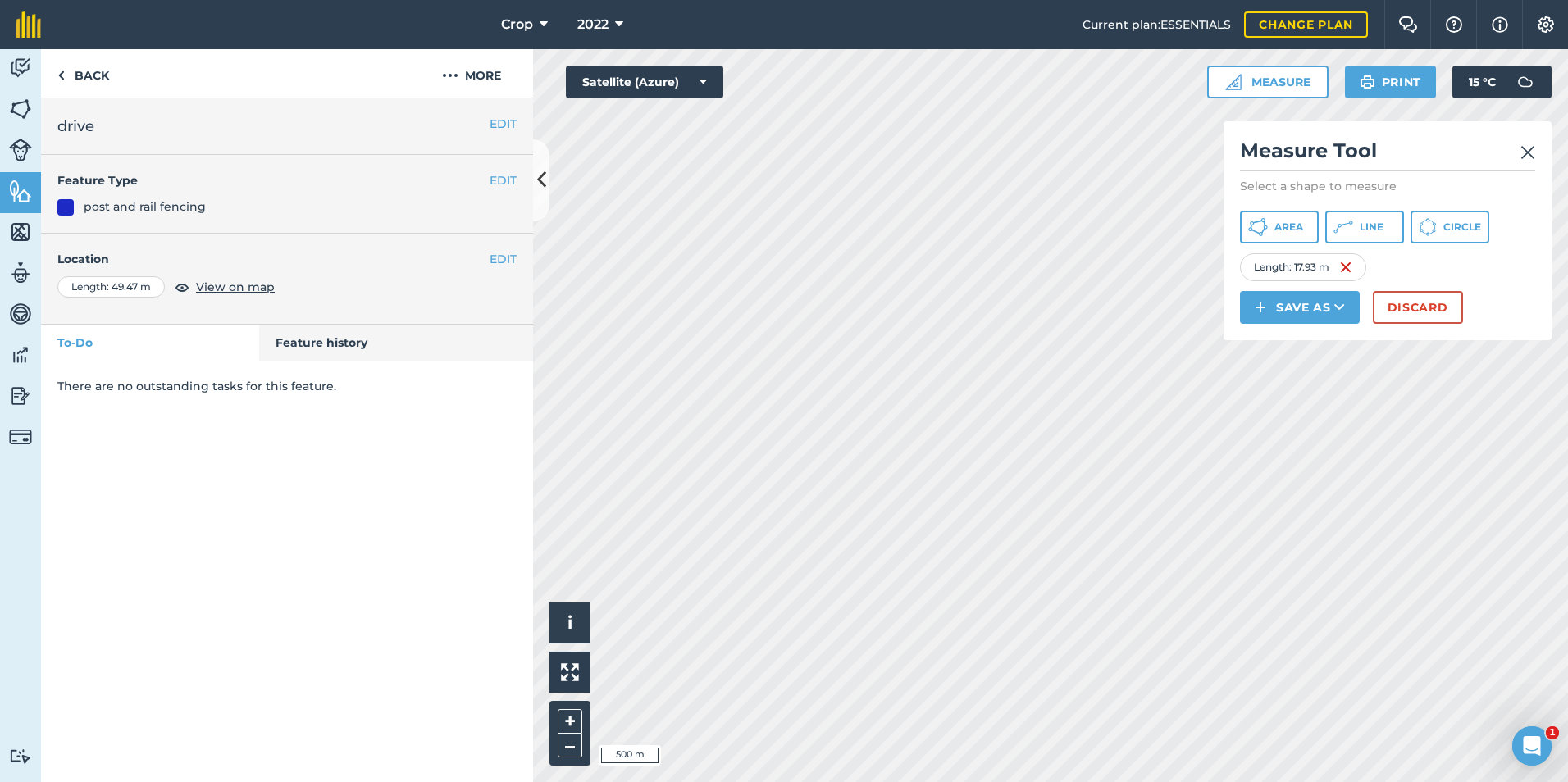
click at [1531, 146] on img at bounding box center [1527, 153] width 15 height 20
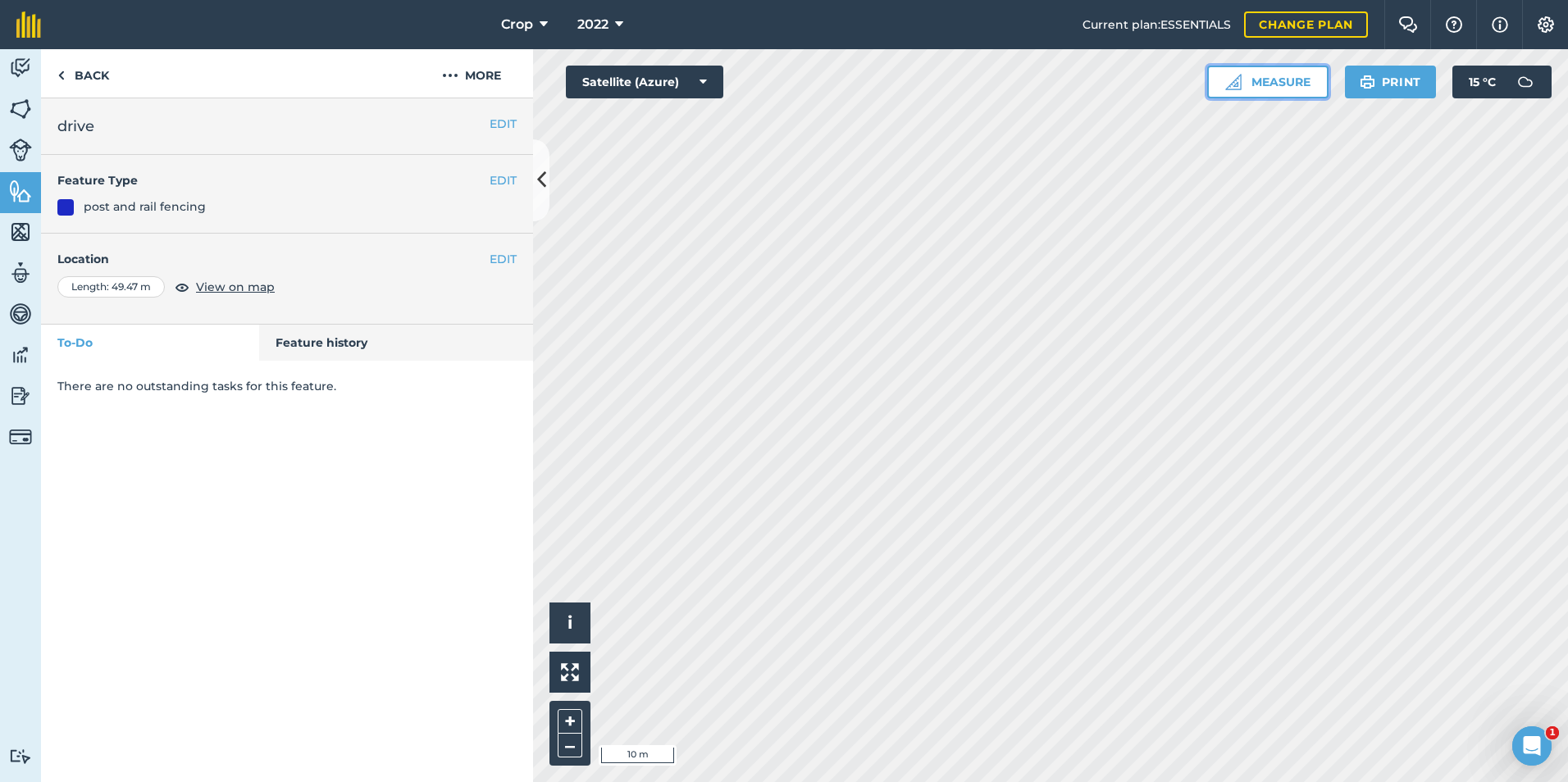
click at [1256, 80] on button "Measure" at bounding box center [1267, 82] width 121 height 33
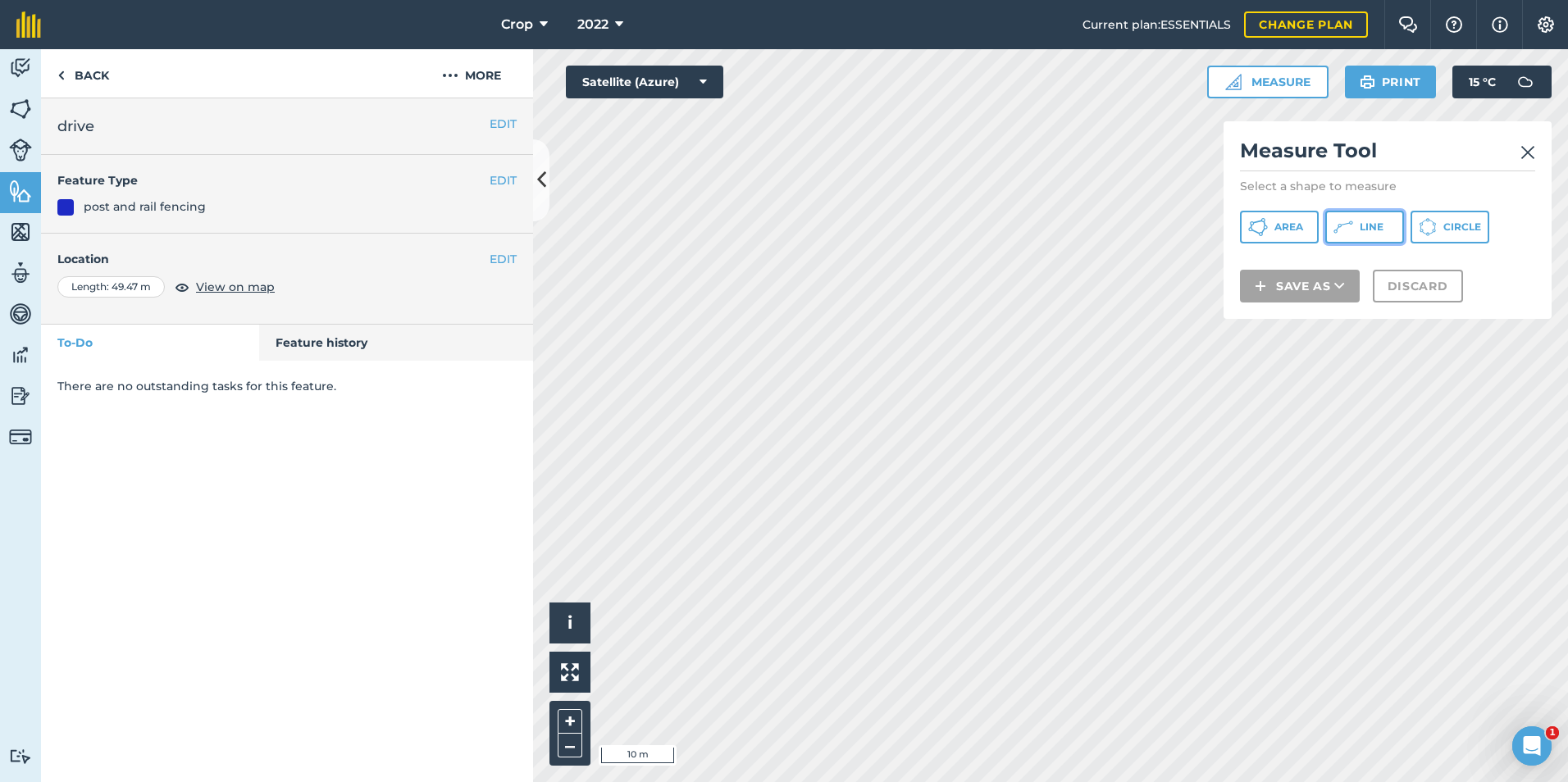
click at [1341, 220] on icon at bounding box center [1343, 227] width 20 height 20
click at [1530, 159] on img at bounding box center [1527, 153] width 15 height 20
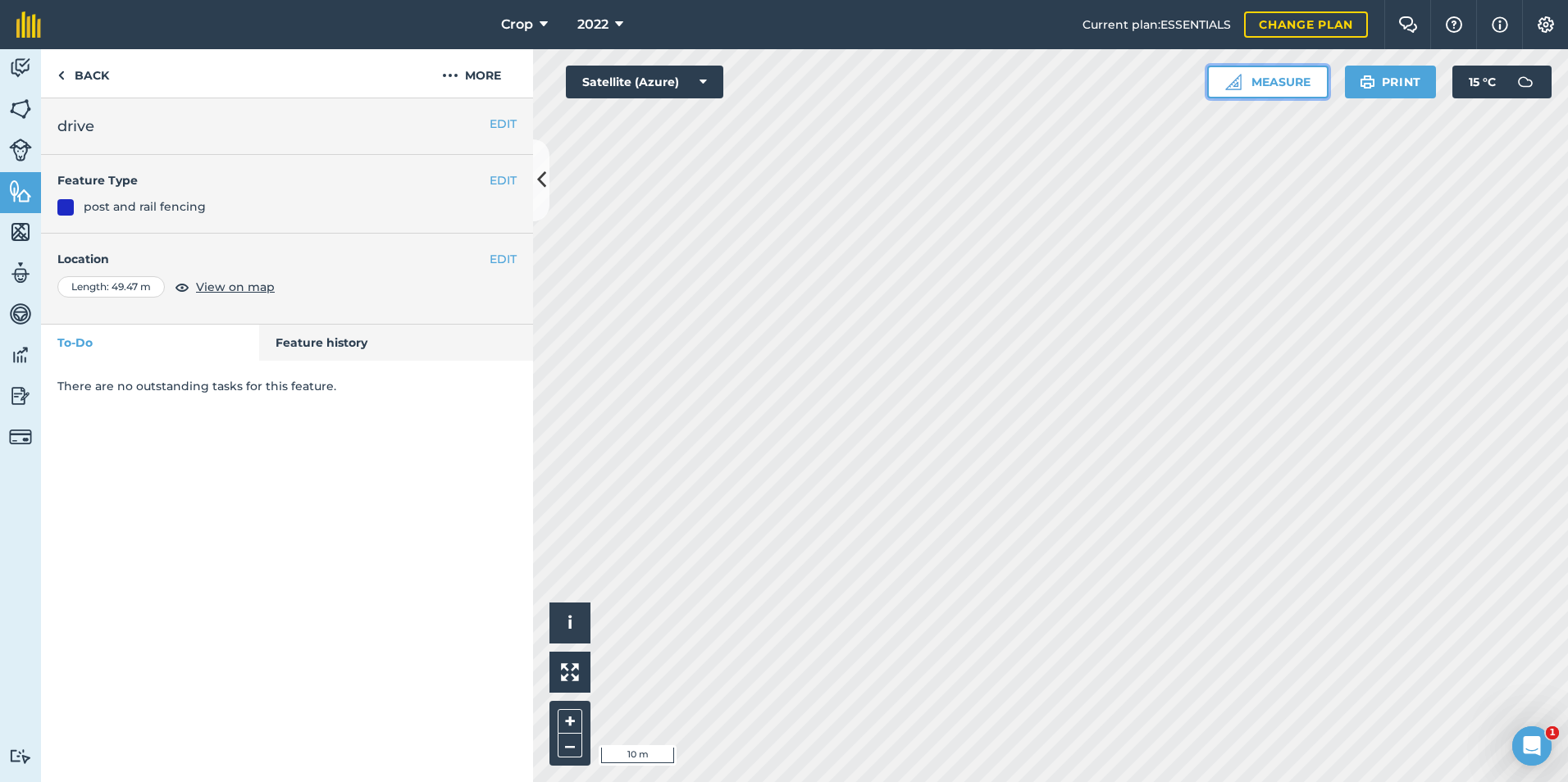
click at [1286, 82] on button "Measure" at bounding box center [1267, 82] width 121 height 33
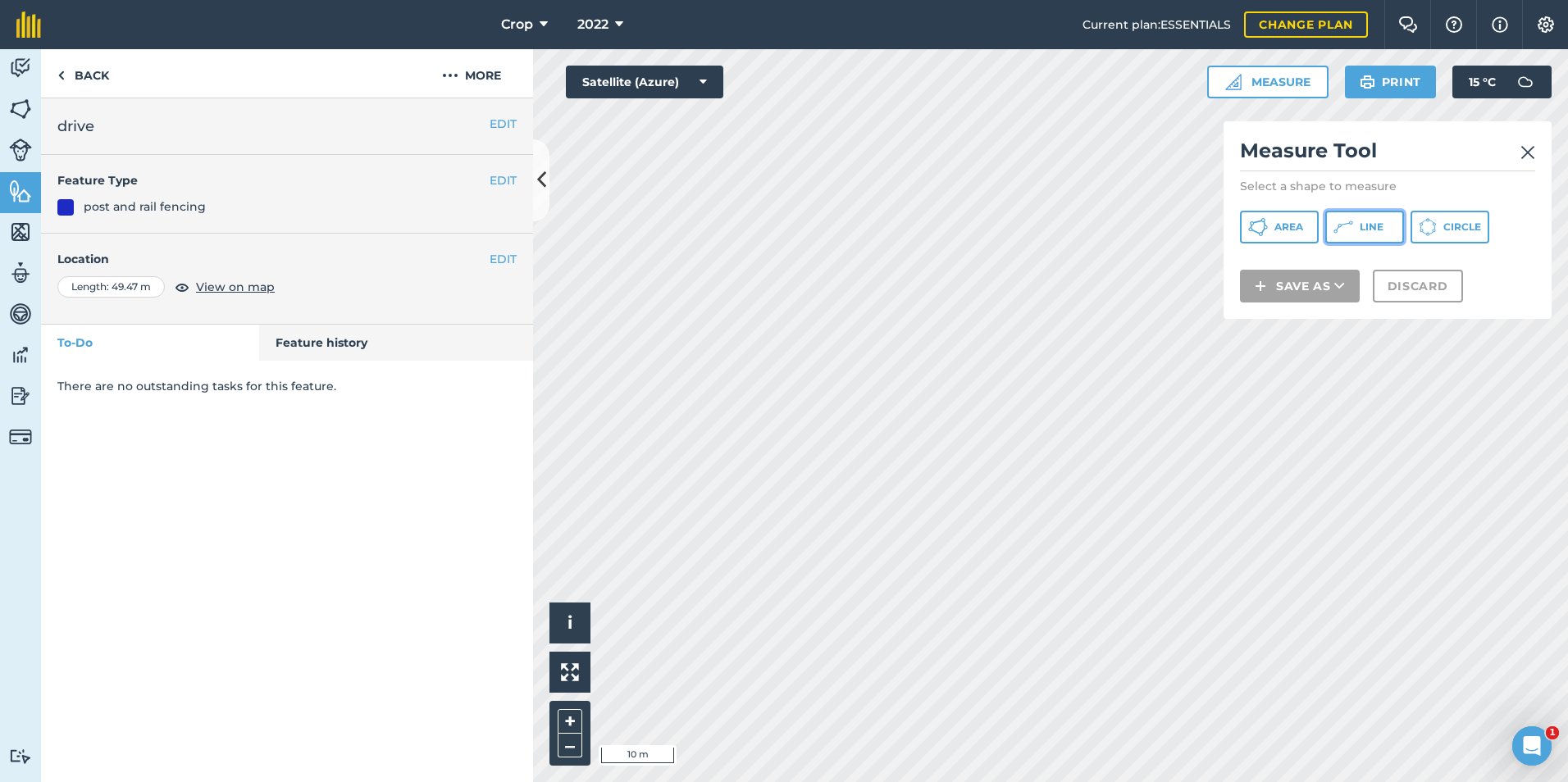
click at [1338, 222] on icon at bounding box center [1343, 227] width 20 height 20
